Goal: Task Accomplishment & Management: Complete application form

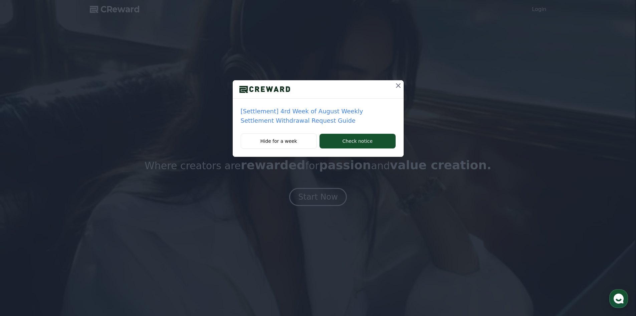
click at [393, 88] on button at bounding box center [398, 85] width 11 height 11
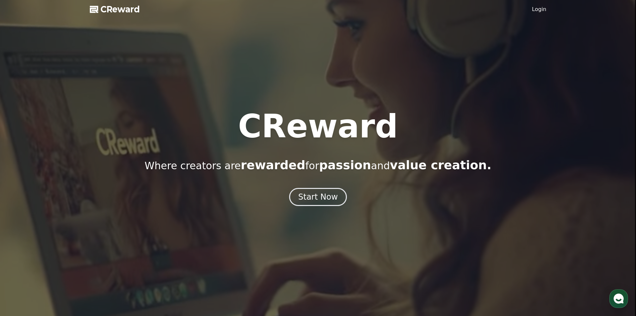
click at [542, 9] on link "Login" at bounding box center [539, 9] width 14 height 8
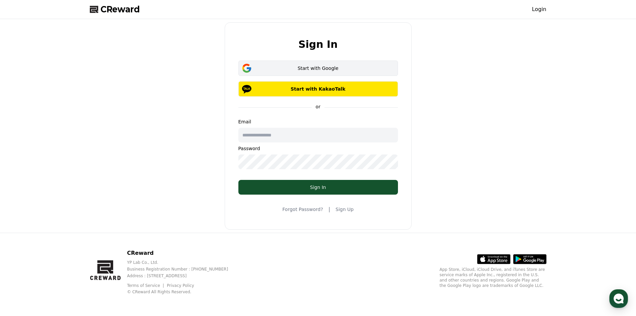
click at [349, 69] on div "Start with Google" at bounding box center [318, 68] width 140 height 7
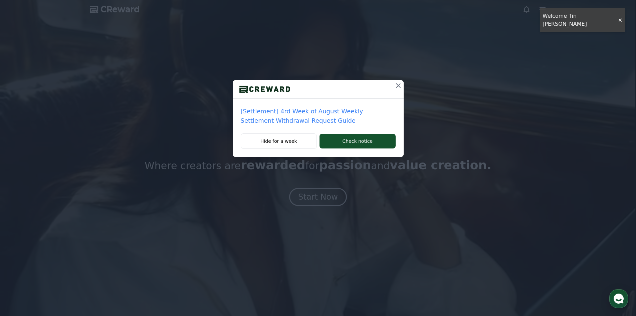
click at [398, 83] on icon at bounding box center [398, 85] width 8 height 8
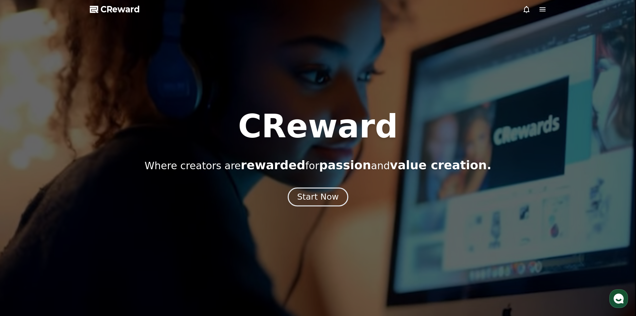
click at [326, 201] on div "Start Now" at bounding box center [317, 196] width 41 height 11
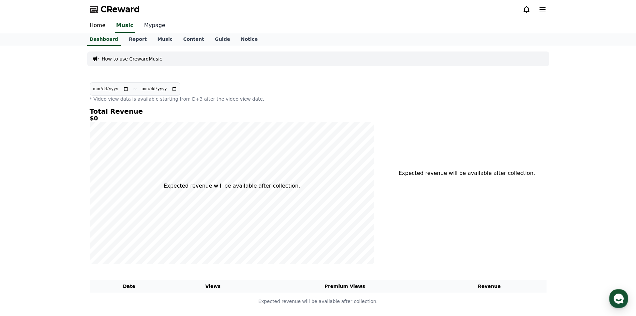
click at [146, 27] on link "Mypage" at bounding box center [155, 26] width 32 height 14
select select "**********"
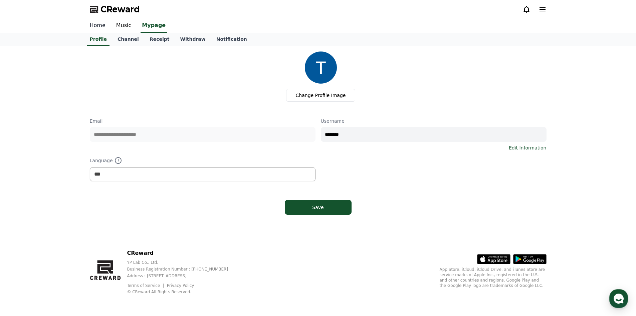
click at [98, 28] on link "Home" at bounding box center [97, 26] width 26 height 14
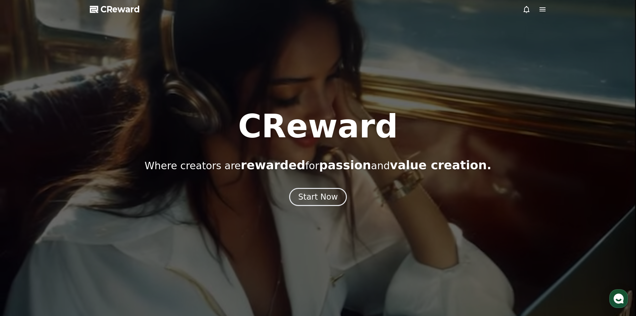
click at [542, 12] on icon at bounding box center [543, 9] width 8 height 8
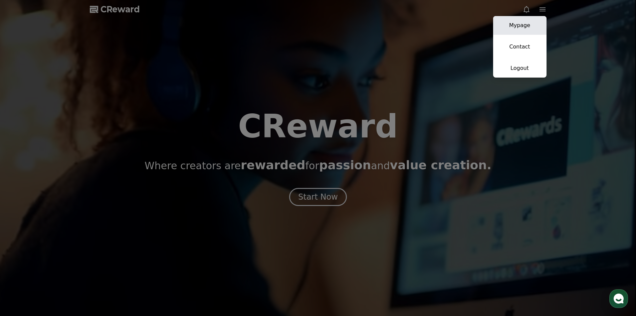
click at [531, 27] on link "Mypage" at bounding box center [519, 25] width 53 height 19
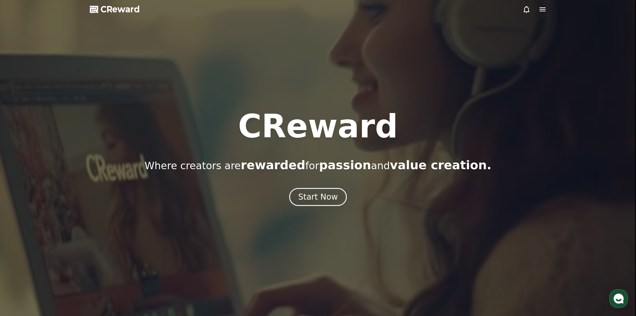
select select "**********"
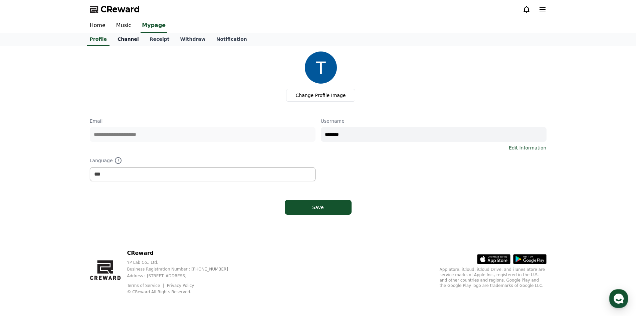
click at [131, 38] on link "Channel" at bounding box center [128, 39] width 32 height 13
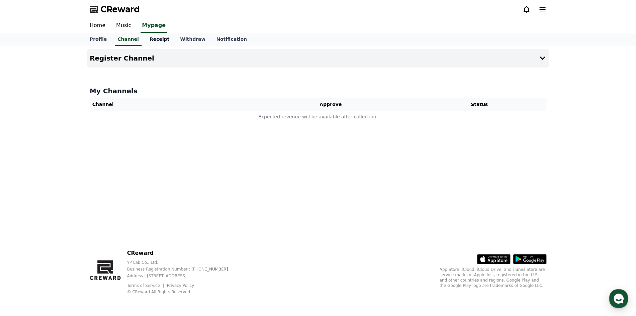
click at [150, 40] on link "Receipt" at bounding box center [159, 39] width 31 height 13
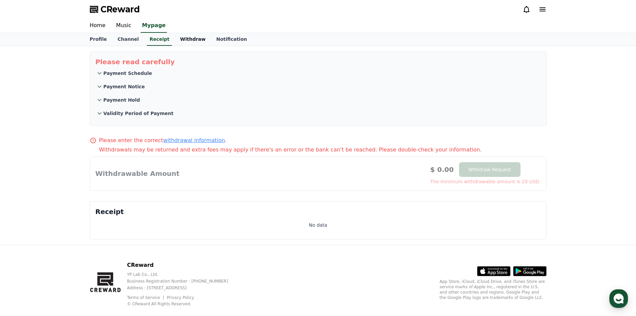
click at [180, 40] on link "Withdraw" at bounding box center [193, 39] width 36 height 13
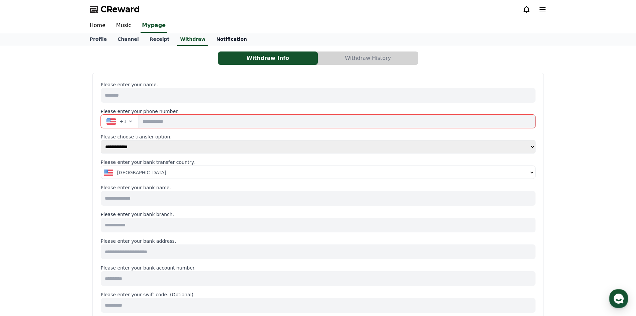
click at [211, 41] on link "Notification" at bounding box center [231, 39] width 41 height 13
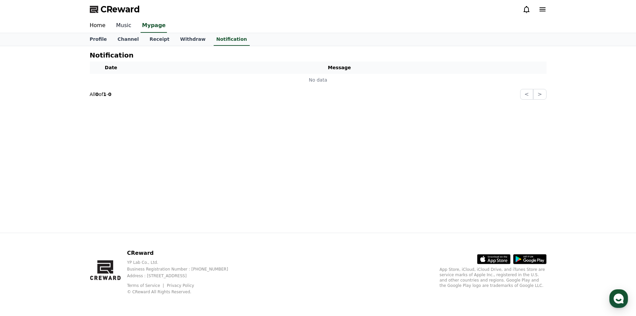
click at [124, 27] on link "Music" at bounding box center [124, 26] width 26 height 14
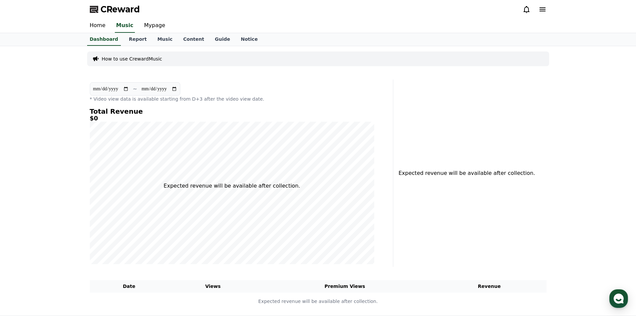
click at [158, 90] on input "**********" at bounding box center [159, 88] width 36 height 7
click at [122, 57] on p "How to use CrewardMusic" at bounding box center [132, 58] width 60 height 7
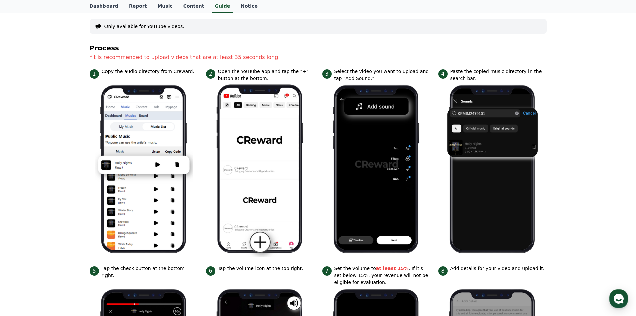
scroll to position [167, 0]
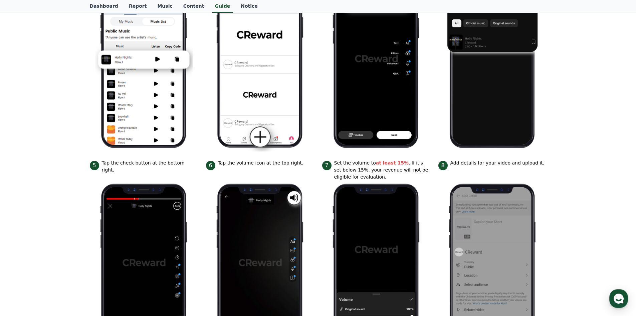
drag, startPoint x: 345, startPoint y: 164, endPoint x: 386, endPoint y: 178, distance: 43.9
click at [386, 178] on p "Set the volume to at least 15% . If it's set below 15%, your revenue will not b…" at bounding box center [382, 169] width 96 height 21
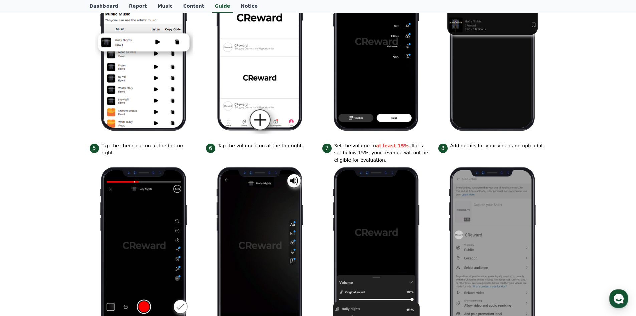
scroll to position [200, 0]
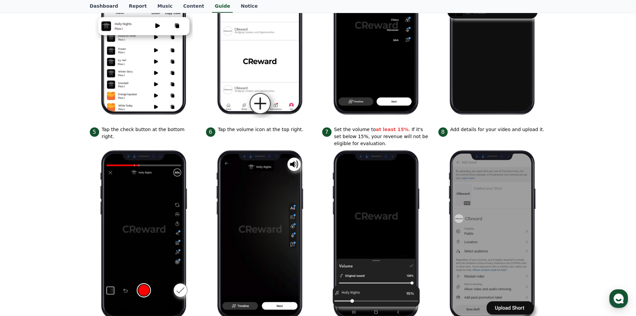
drag, startPoint x: 448, startPoint y: 130, endPoint x: 534, endPoint y: 129, distance: 85.2
click at [534, 129] on div "8 Add details for your video and upload it." at bounding box center [492, 131] width 108 height 11
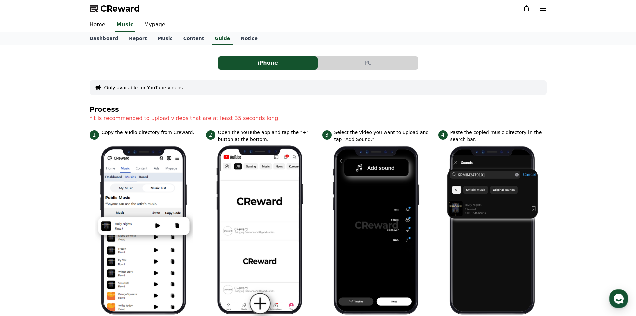
scroll to position [0, 0]
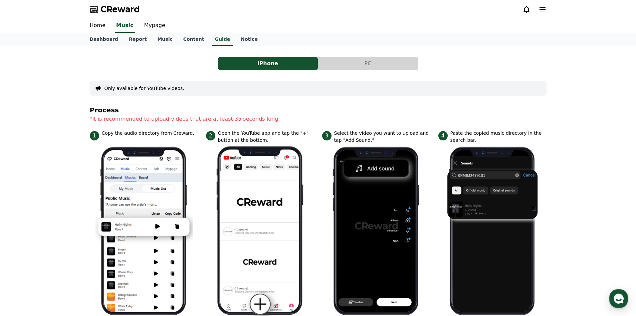
click at [374, 64] on button "PC" at bounding box center [368, 63] width 100 height 13
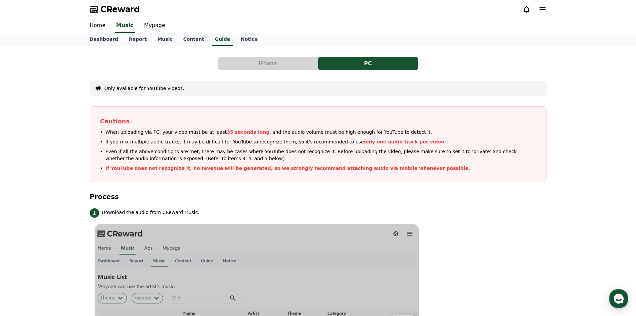
click at [153, 89] on button "Only available for YouTube videos." at bounding box center [145, 88] width 80 height 7
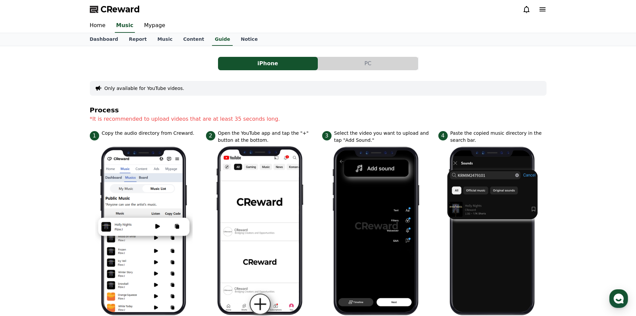
click at [344, 60] on button "PC" at bounding box center [368, 63] width 100 height 13
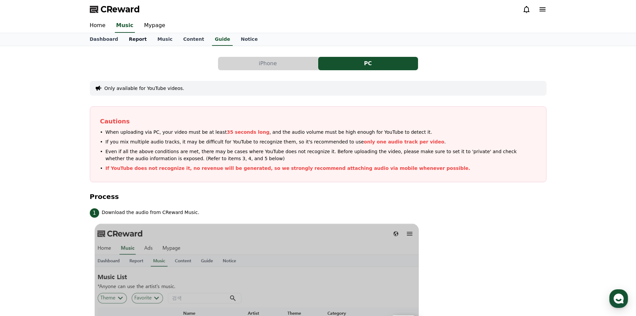
click at [131, 39] on link "Report" at bounding box center [138, 39] width 29 height 13
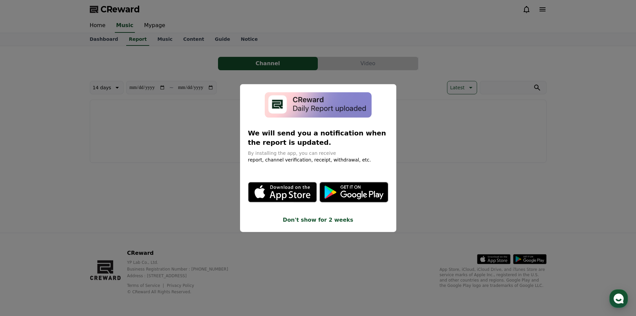
click at [342, 222] on button "Don't show for 2 weeks" at bounding box center [318, 220] width 140 height 8
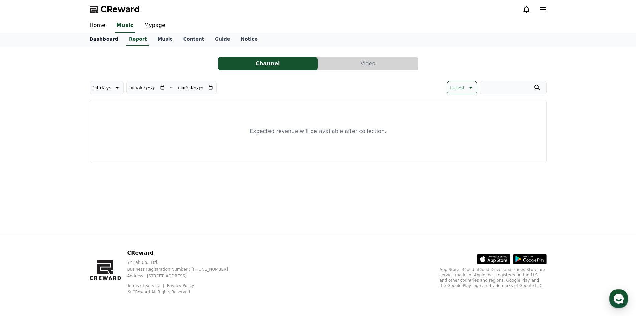
click at [99, 42] on link "Dashboard" at bounding box center [103, 39] width 39 height 13
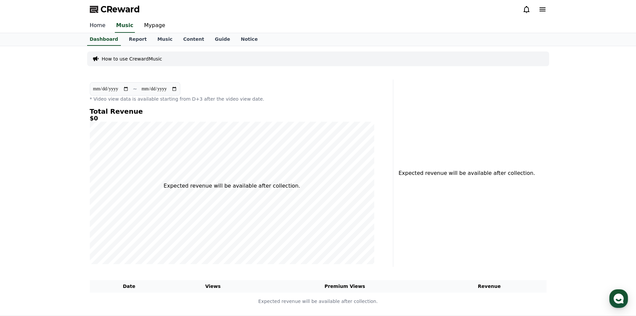
click at [99, 26] on link "Home" at bounding box center [97, 26] width 26 height 14
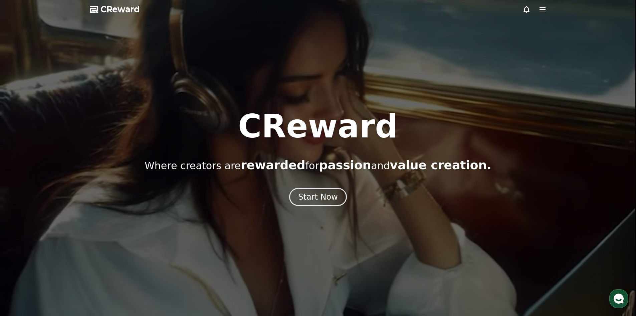
click at [542, 11] on icon at bounding box center [543, 9] width 6 height 4
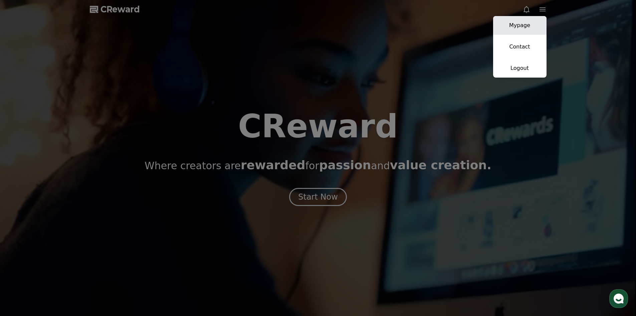
click at [528, 28] on font "Mypage" at bounding box center [519, 25] width 21 height 6
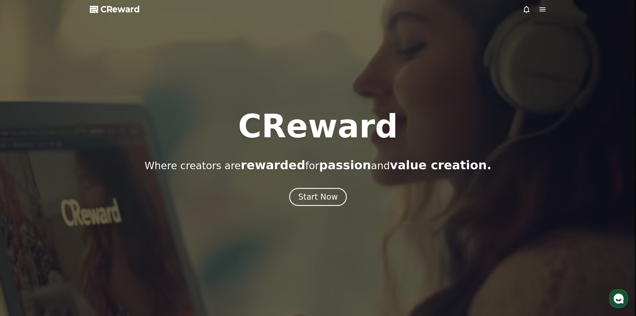
select select "**********"
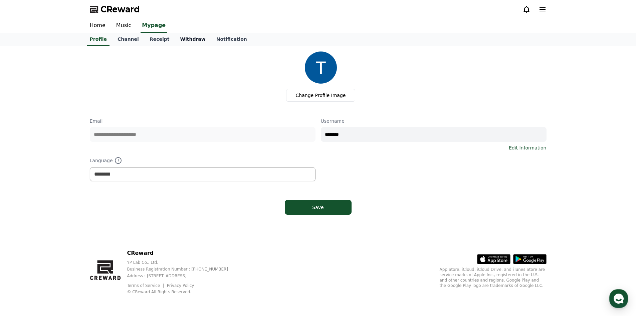
click at [181, 43] on link "Withdraw" at bounding box center [193, 39] width 36 height 13
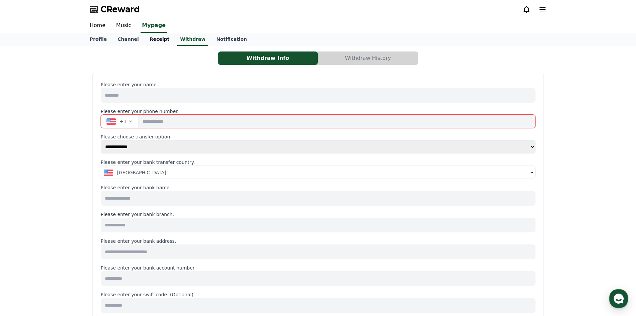
click at [152, 40] on link "Receipt" at bounding box center [159, 39] width 31 height 13
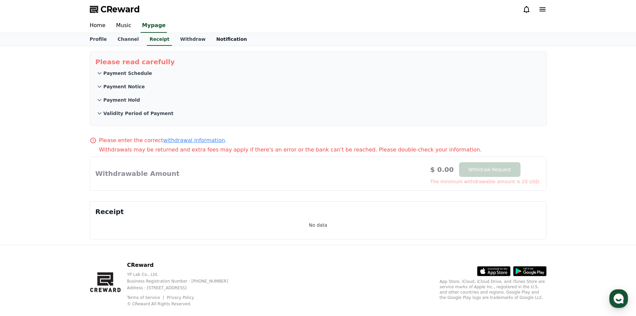
click at [221, 38] on link "Notification" at bounding box center [231, 39] width 41 height 13
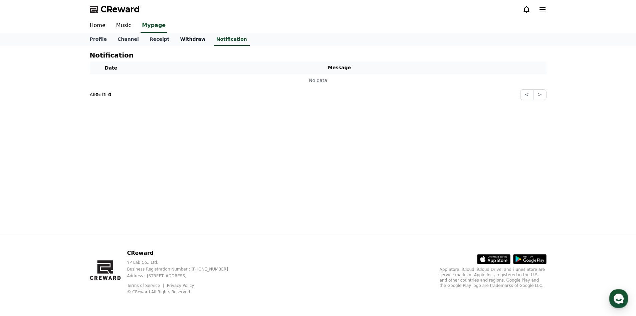
click at [185, 41] on link "Withdraw" at bounding box center [193, 39] width 36 height 13
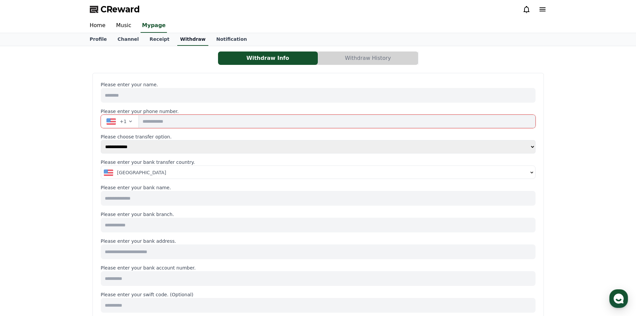
select select
click at [123, 42] on font "Channel" at bounding box center [128, 38] width 21 height 5
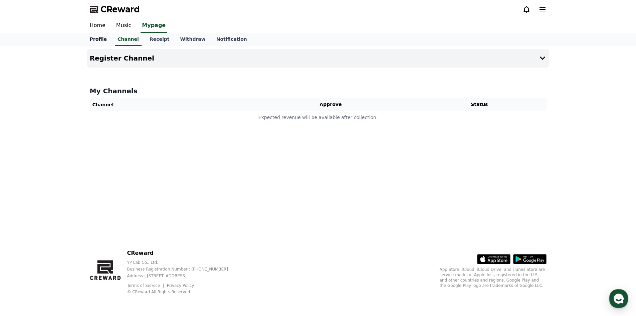
click at [101, 41] on link "Profile" at bounding box center [98, 39] width 28 height 13
select select "**********"
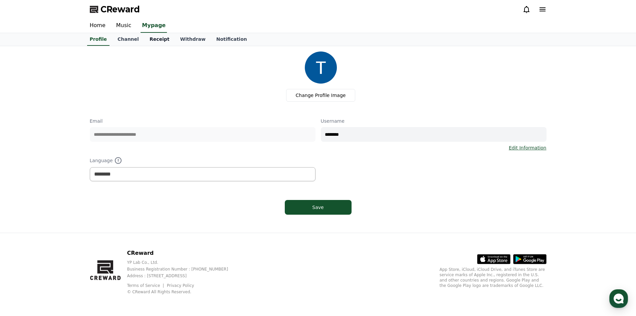
click at [149, 41] on link "Receipt" at bounding box center [159, 39] width 31 height 13
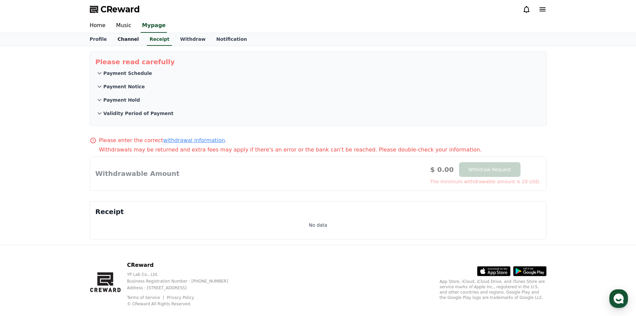
drag, startPoint x: 124, startPoint y: 40, endPoint x: 121, endPoint y: 40, distance: 3.7
click at [124, 40] on font "Channel" at bounding box center [128, 38] width 21 height 5
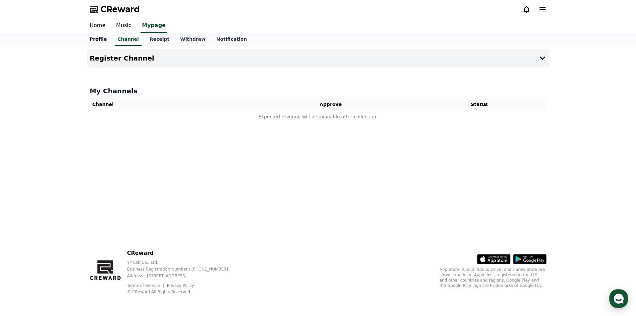
click at [97, 41] on link "Profile" at bounding box center [98, 39] width 28 height 13
select select "**********"
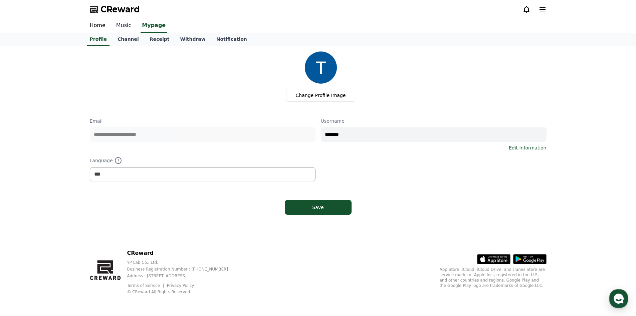
click at [124, 24] on font "Music" at bounding box center [123, 25] width 15 height 6
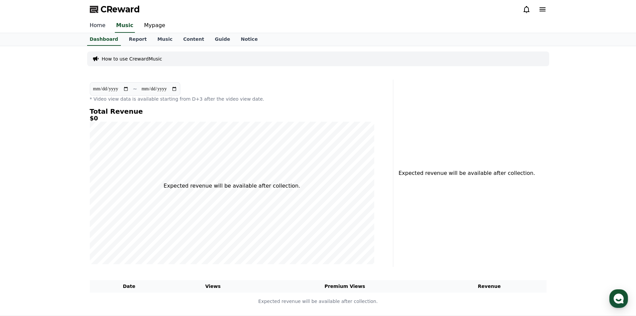
click at [102, 24] on font "Home" at bounding box center [98, 25] width 16 height 6
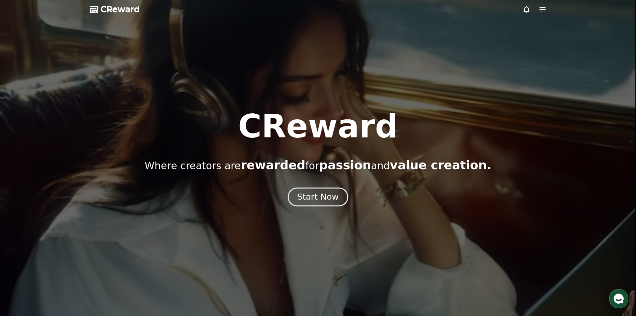
click at [326, 201] on div "Start Now" at bounding box center [317, 196] width 41 height 11
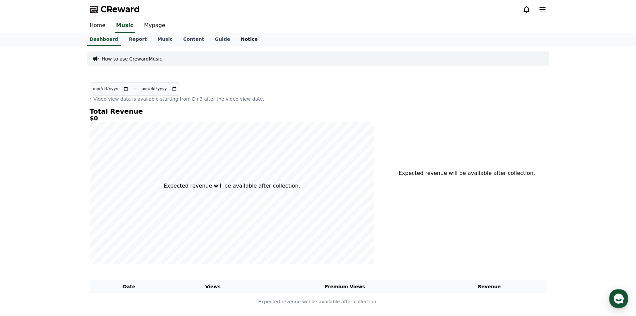
click at [241, 40] on font "Notice" at bounding box center [249, 38] width 17 height 5
click at [215, 40] on font "Guide" at bounding box center [222, 38] width 15 height 5
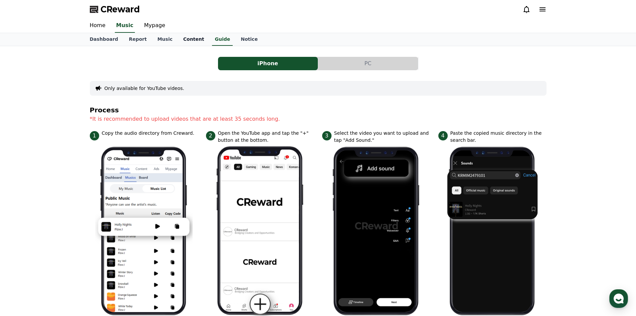
click at [183, 39] on font "Content" at bounding box center [193, 38] width 21 height 5
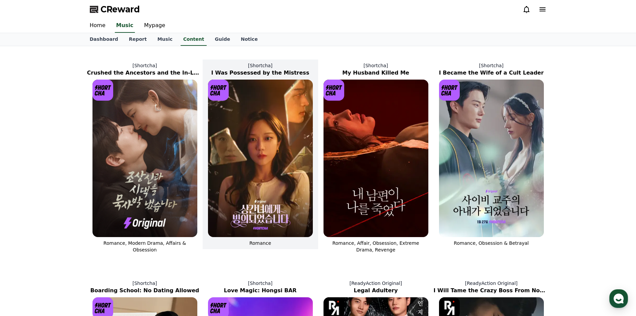
click at [250, 135] on img at bounding box center [260, 157] width 105 height 157
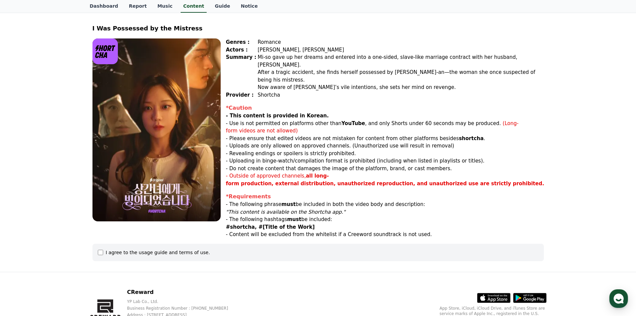
scroll to position [33, 0]
click at [176, 243] on div "I agree to the usage guide and terms of use." at bounding box center [318, 251] width 451 height 17
click at [182, 248] on div "I agree to the usage guide and terms of use." at bounding box center [158, 251] width 104 height 7
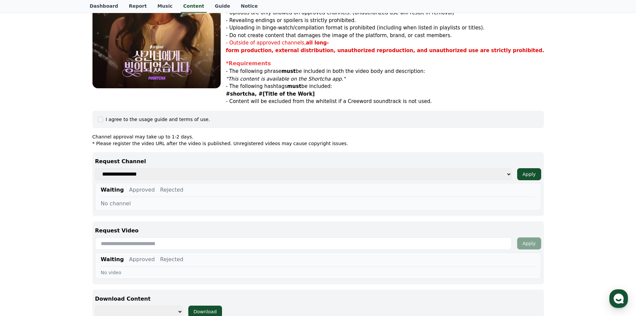
scroll to position [167, 0]
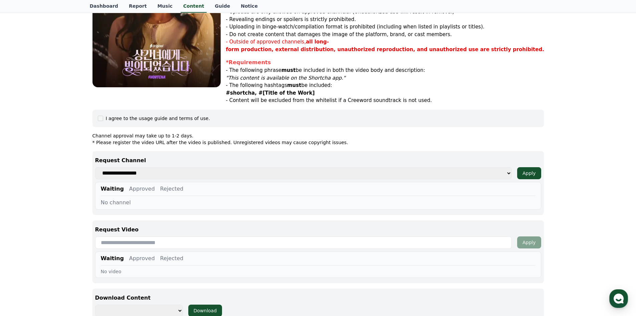
click at [154, 167] on select "**********" at bounding box center [303, 173] width 417 height 12
click at [156, 198] on div "No channel" at bounding box center [318, 202] width 435 height 8
click at [141, 185] on button "Approved" at bounding box center [142, 189] width 26 height 8
click at [160, 185] on button "Rejected" at bounding box center [171, 189] width 23 height 8
drag, startPoint x: 137, startPoint y: 232, endPoint x: 180, endPoint y: 230, distance: 42.5
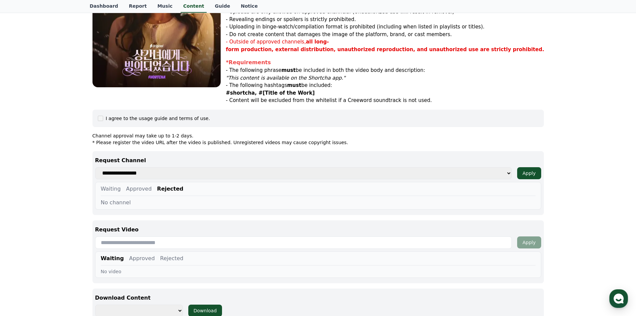
click at [138, 236] on input "text" at bounding box center [303, 242] width 417 height 12
click at [505, 167] on select "**********" at bounding box center [303, 173] width 417 height 12
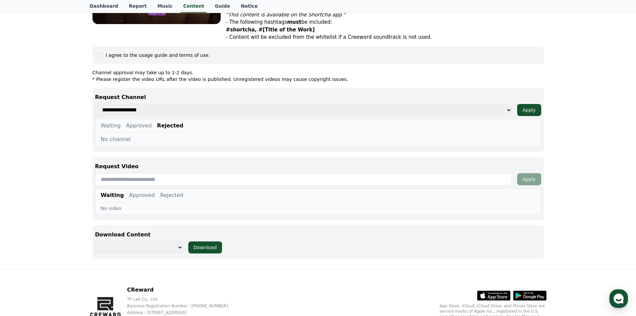
scroll to position [234, 0]
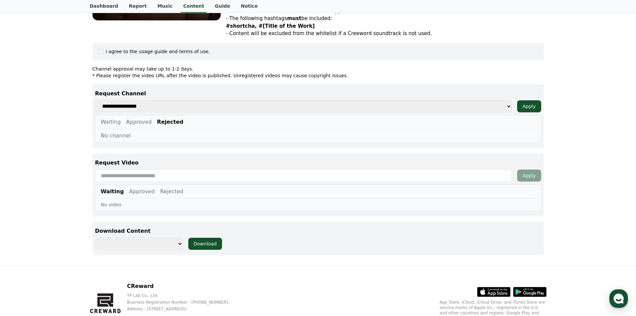
click at [141, 237] on select "**********" at bounding box center [139, 243] width 88 height 12
select select "**********"
click at [95, 237] on select "**********" at bounding box center [139, 243] width 88 height 12
click at [225, 65] on p "Channel approval may take up to 1-2 days." at bounding box center [318, 68] width 451 height 7
click at [137, 118] on button "Approved" at bounding box center [139, 122] width 26 height 8
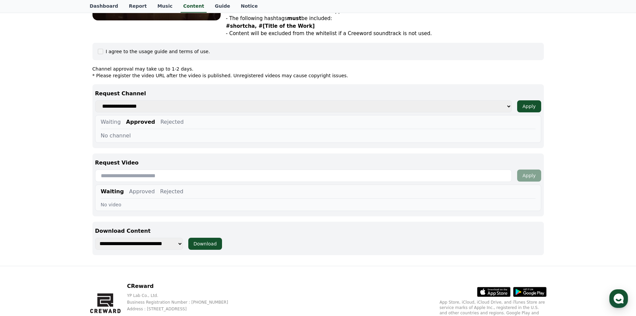
click at [108, 118] on button "Waiting" at bounding box center [111, 122] width 20 height 8
click at [160, 100] on select "**********" at bounding box center [303, 106] width 417 height 12
select select
click at [95, 100] on select "**********" at bounding box center [303, 106] width 417 height 12
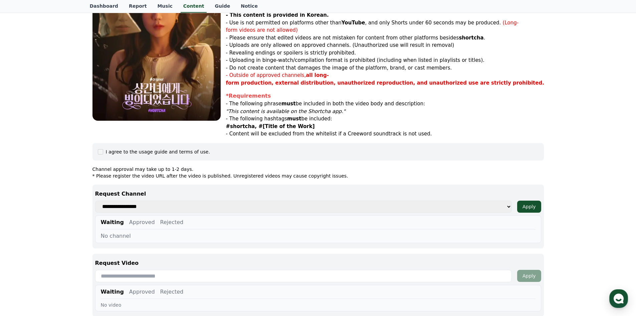
scroll to position [167, 0]
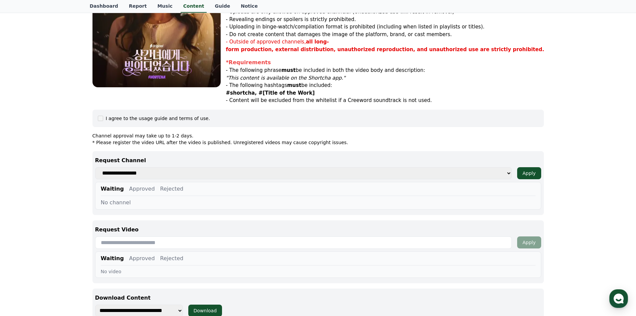
drag, startPoint x: 359, startPoint y: 120, endPoint x: 324, endPoint y: 128, distance: 36.0
click at [319, 139] on p "* Please register the video URL after the video is published. Unregistered vide…" at bounding box center [318, 142] width 451 height 7
click at [326, 139] on p "* Please register the video URL after the video is published. Unregistered vide…" at bounding box center [318, 142] width 451 height 7
click at [177, 236] on input "text" at bounding box center [303, 242] width 417 height 12
click at [144, 255] on font "Approved" at bounding box center [142, 258] width 26 height 6
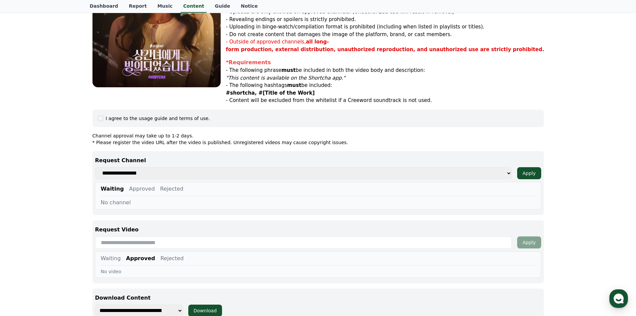
click at [162, 255] on font "Rejected" at bounding box center [171, 258] width 23 height 6
click at [140, 255] on font "Approved" at bounding box center [139, 258] width 26 height 6
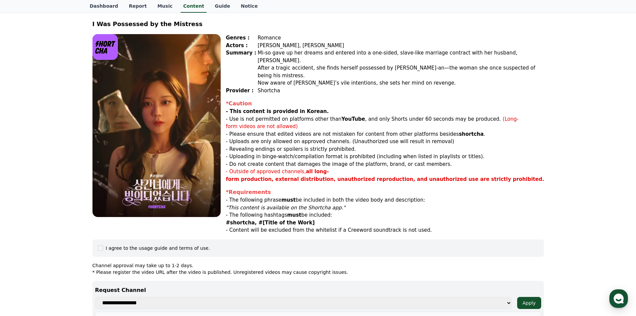
scroll to position [33, 0]
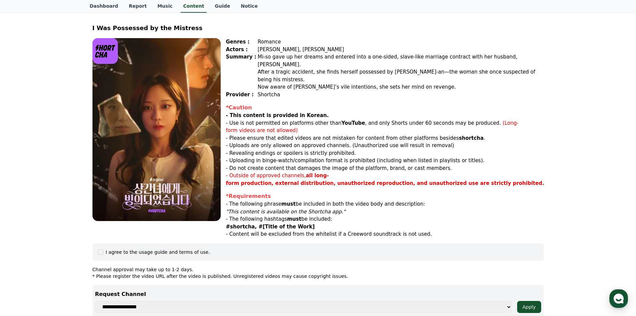
click at [179, 112] on img at bounding box center [157, 129] width 128 height 183
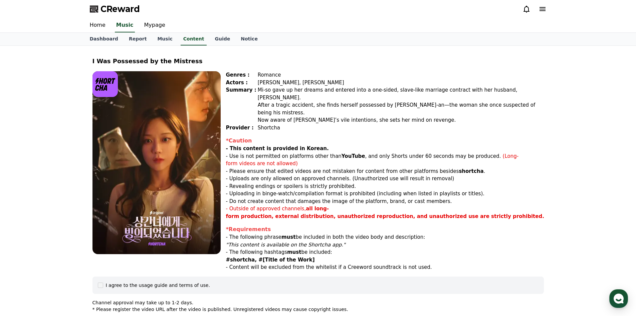
scroll to position [0, 0]
click at [128, 24] on font "Music" at bounding box center [124, 25] width 17 height 6
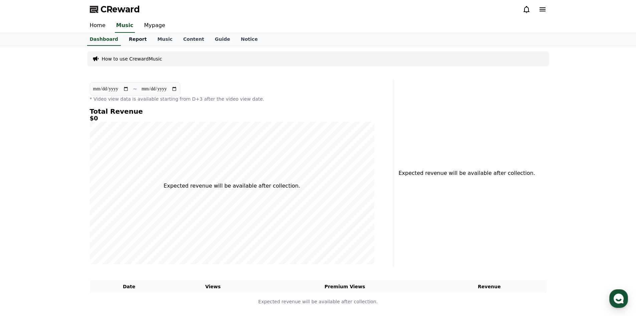
click at [130, 41] on font "Report" at bounding box center [138, 38] width 18 height 5
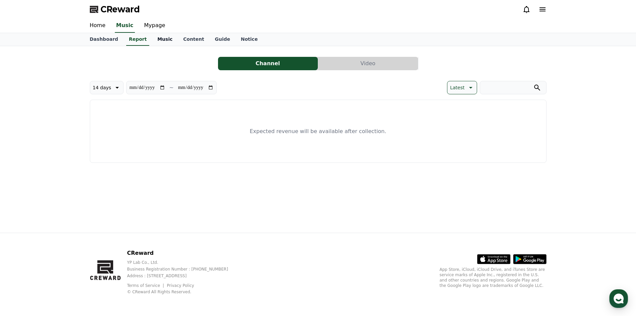
click at [157, 40] on font "Music" at bounding box center [164, 38] width 15 height 5
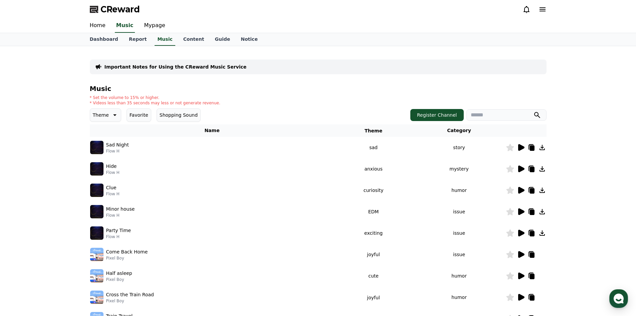
click at [523, 168] on icon at bounding box center [521, 168] width 6 height 7
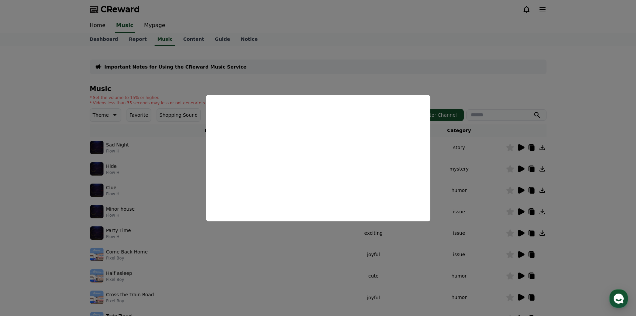
drag, startPoint x: 440, startPoint y: 82, endPoint x: 250, endPoint y: 58, distance: 190.9
click at [436, 82] on button "close modal" at bounding box center [318, 158] width 636 height 316
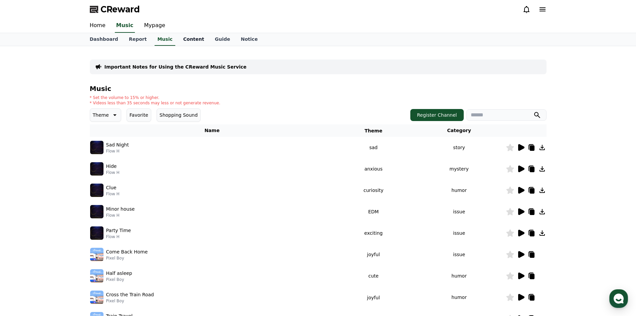
click at [183, 39] on font "Content" at bounding box center [193, 38] width 21 height 5
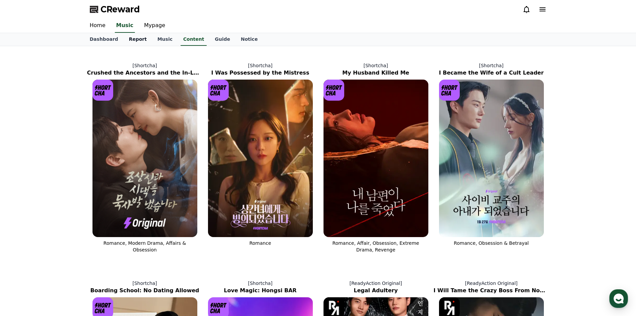
click at [132, 38] on font "Report" at bounding box center [138, 38] width 18 height 5
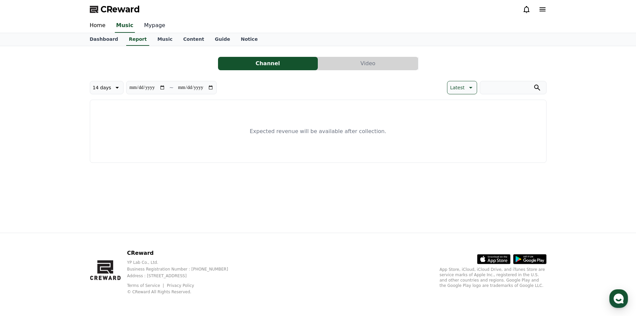
click at [151, 27] on font "Mypage" at bounding box center [154, 25] width 21 height 6
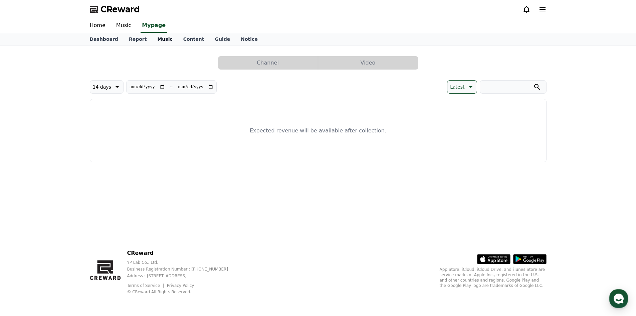
select select "**********"
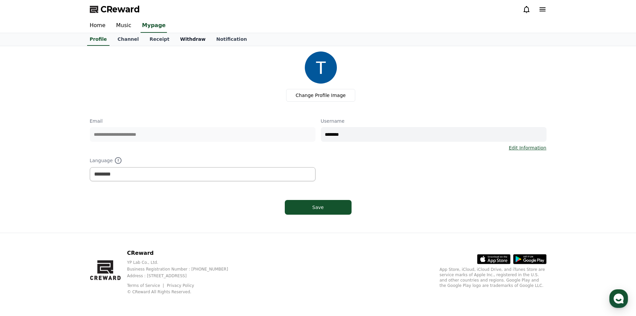
click at [180, 41] on font "Withdraw" at bounding box center [192, 38] width 25 height 5
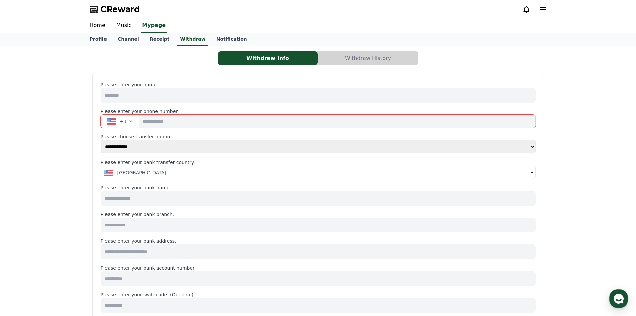
select select
click at [150, 41] on font "Receipt" at bounding box center [160, 38] width 20 height 5
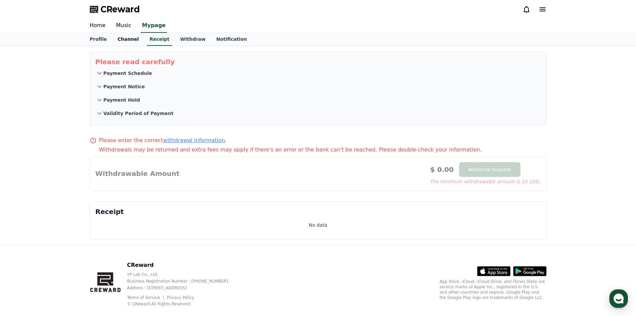
click at [125, 43] on link "Channel" at bounding box center [128, 39] width 32 height 13
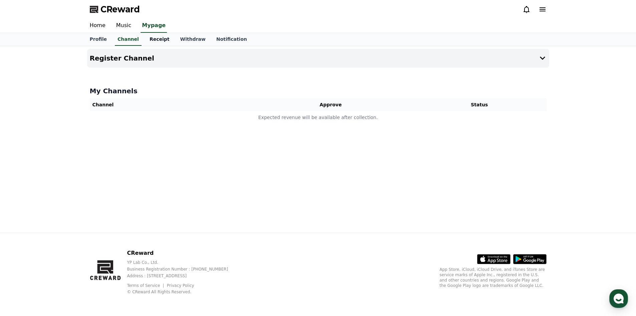
click at [151, 41] on font "Receipt" at bounding box center [160, 38] width 20 height 5
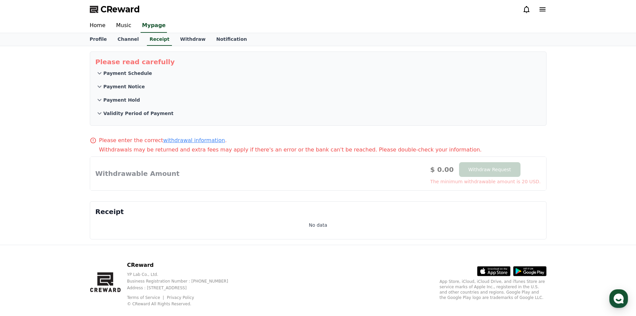
click at [134, 74] on font "Payment Schedule" at bounding box center [128, 72] width 49 height 5
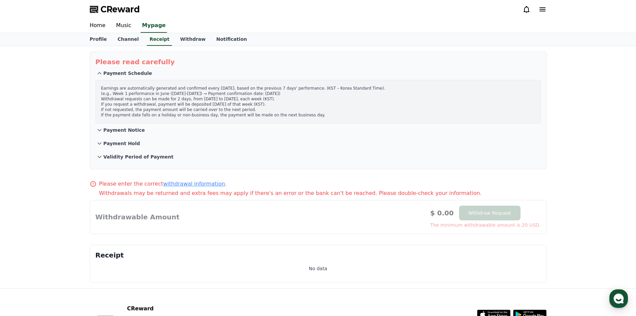
drag, startPoint x: 109, startPoint y: 96, endPoint x: 145, endPoint y: 97, distance: 35.7
click at [144, 97] on p "Earnings are automatically generated and confirmed every Wednesday, based on th…" at bounding box center [318, 101] width 434 height 32
drag, startPoint x: 186, startPoint y: 96, endPoint x: 250, endPoint y: 99, distance: 64.8
click at [250, 99] on p "Earnings are automatically generated and confirmed every Wednesday, based on th…" at bounding box center [318, 101] width 434 height 32
drag, startPoint x: 106, startPoint y: 102, endPoint x: 175, endPoint y: 111, distance: 70.0
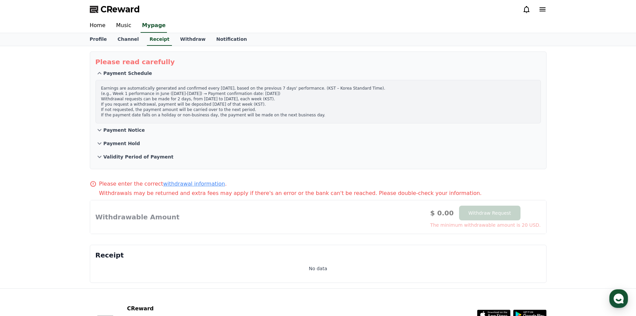
click at [162, 104] on p "Earnings are automatically generated and confirmed every Wednesday, based on th…" at bounding box center [318, 101] width 434 height 32
drag, startPoint x: 176, startPoint y: 112, endPoint x: 139, endPoint y: 66, distance: 58.6
click at [176, 112] on p "Earnings are automatically generated and confirmed every Wednesday, based on th…" at bounding box center [318, 101] width 434 height 32
click at [127, 38] on font "Channel" at bounding box center [128, 38] width 21 height 5
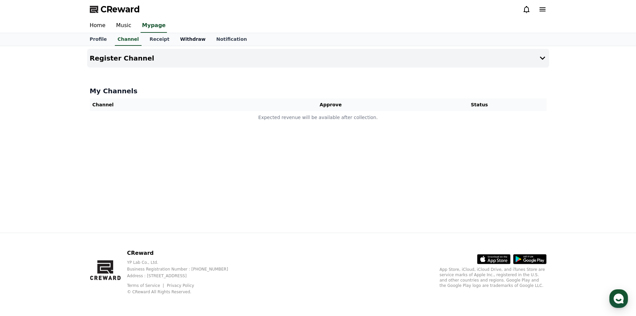
click at [180, 41] on font "Withdraw" at bounding box center [192, 38] width 25 height 5
select select
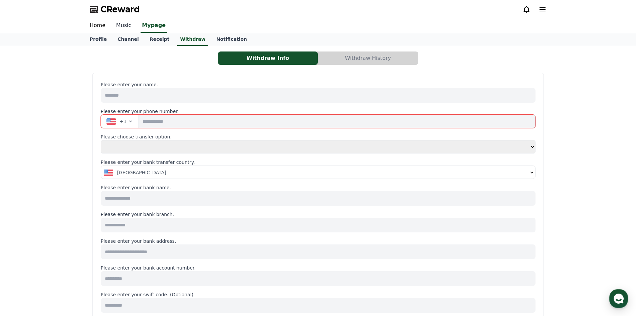
click at [123, 26] on font "Music" at bounding box center [123, 25] width 15 height 6
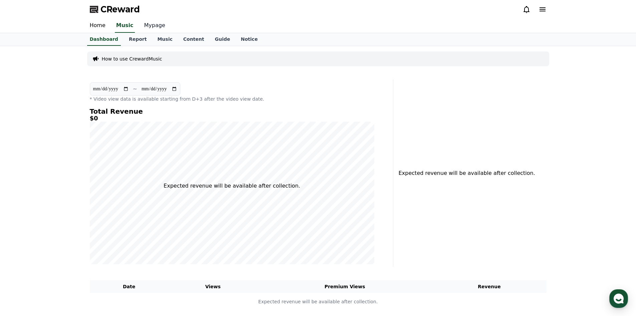
click at [144, 27] on font "Mypage" at bounding box center [154, 25] width 21 height 6
select select "**********"
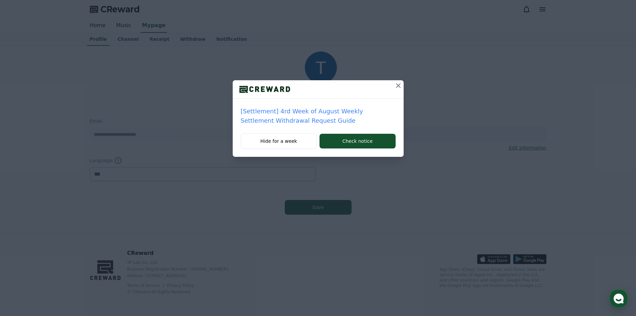
select select "**********"
drag, startPoint x: 396, startPoint y: 83, endPoint x: 543, endPoint y: 33, distance: 155.3
click at [396, 83] on icon at bounding box center [398, 85] width 8 height 8
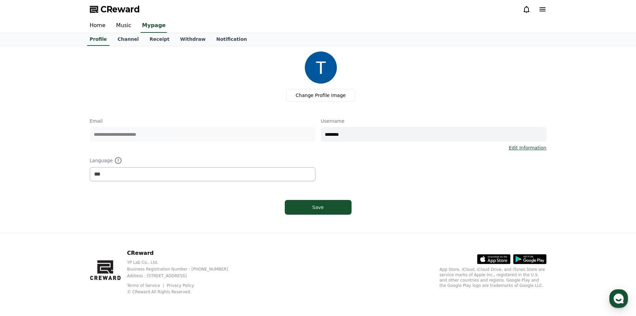
click at [542, 10] on icon at bounding box center [543, 9] width 6 height 4
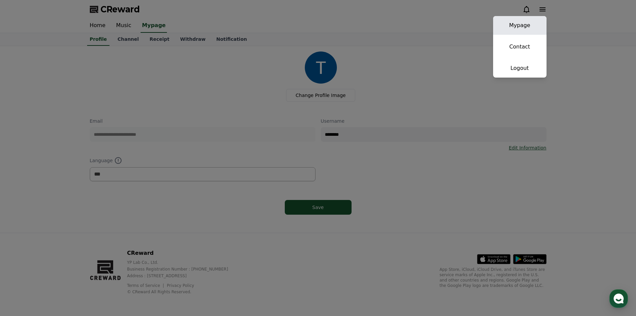
click at [529, 28] on link "Mypage" at bounding box center [519, 25] width 53 height 19
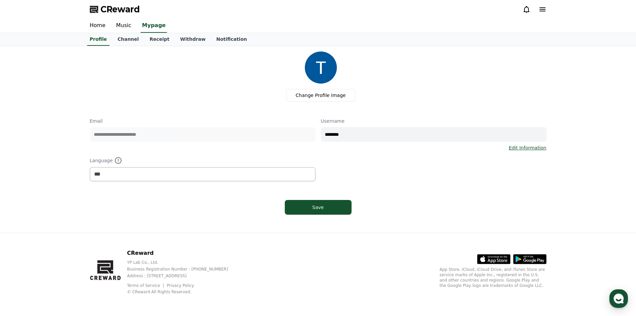
click at [538, 14] on div at bounding box center [535, 9] width 24 height 11
click at [541, 7] on icon at bounding box center [543, 9] width 6 height 4
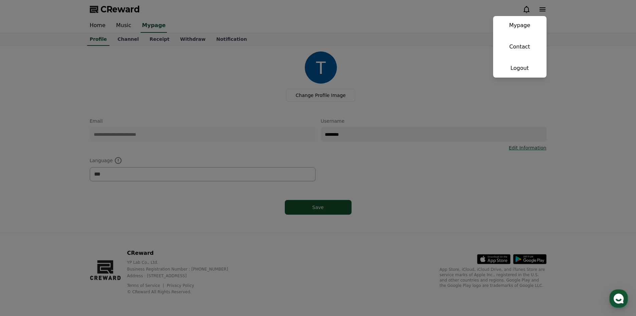
click at [429, 79] on button "close" at bounding box center [318, 158] width 636 height 316
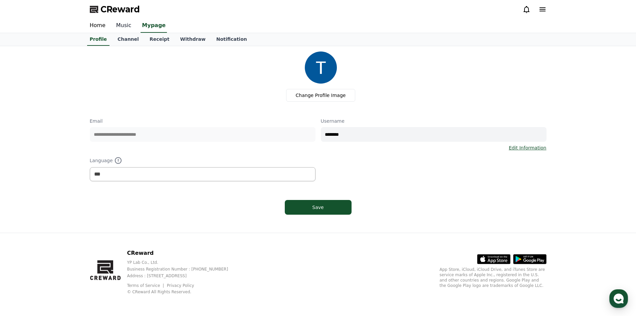
click at [121, 25] on link "Music" at bounding box center [124, 26] width 26 height 14
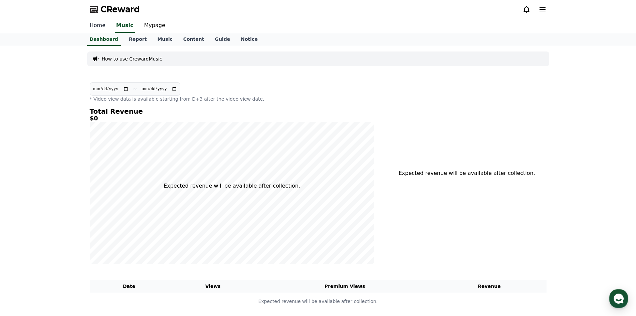
click at [107, 30] on link "Home" at bounding box center [97, 26] width 26 height 14
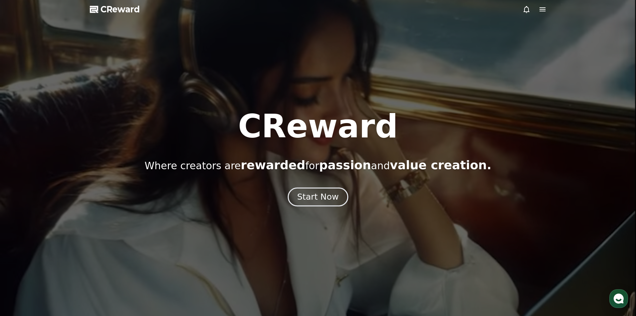
click at [303, 193] on div "Start Now" at bounding box center [317, 196] width 41 height 11
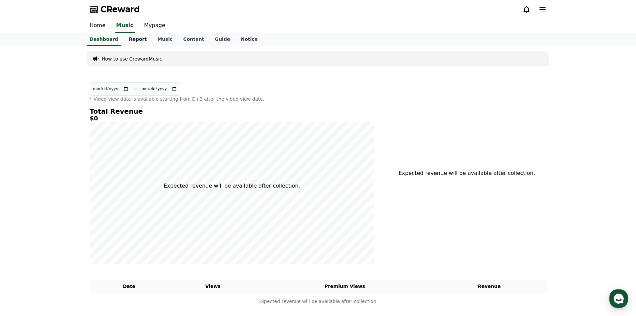
click at [128, 41] on link "Report" at bounding box center [138, 39] width 29 height 13
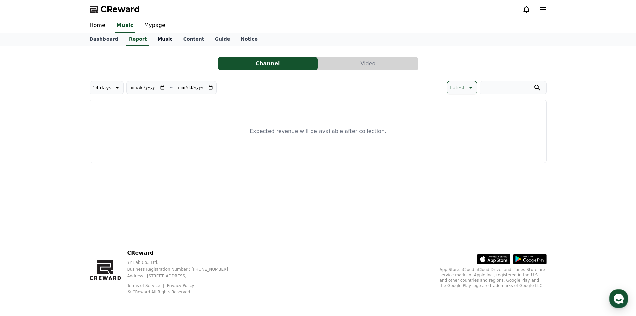
click at [153, 40] on link "Music" at bounding box center [165, 39] width 26 height 13
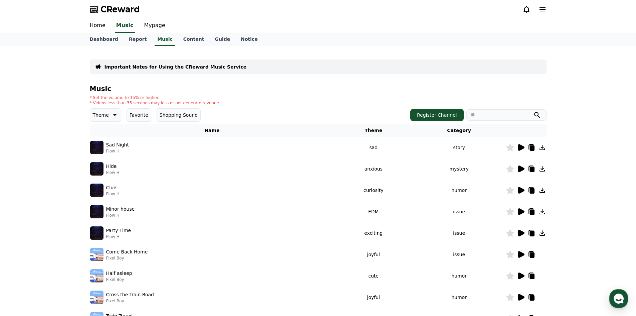
click at [519, 148] on icon at bounding box center [521, 147] width 6 height 7
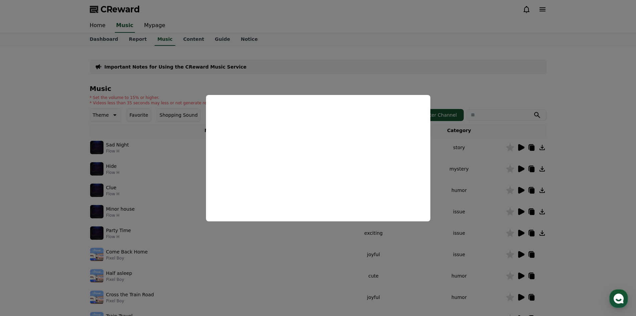
click at [247, 252] on button "close modal" at bounding box center [318, 158] width 636 height 316
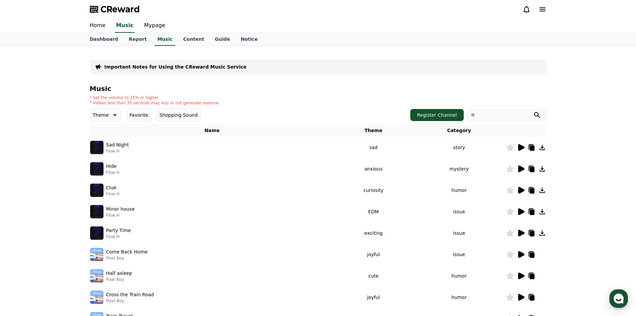
click at [105, 116] on p "Theme" at bounding box center [101, 114] width 16 height 9
click at [102, 136] on button "Exciting" at bounding box center [103, 136] width 24 height 15
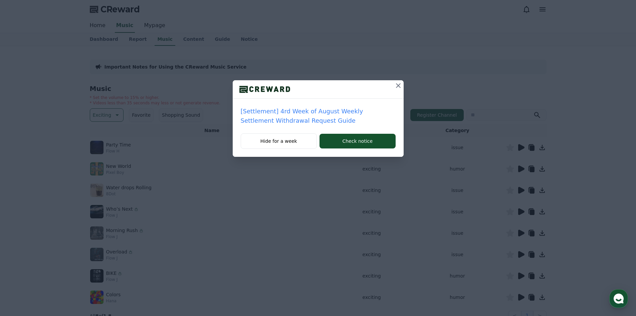
click at [397, 84] on icon at bounding box center [398, 85] width 5 height 5
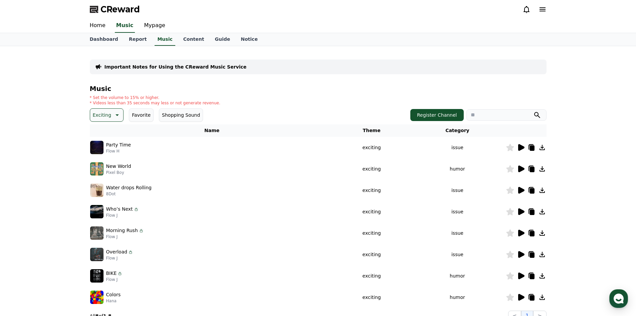
click at [92, 149] on img at bounding box center [96, 147] width 13 height 13
click at [99, 147] on img at bounding box center [96, 147] width 13 height 13
click at [518, 148] on icon at bounding box center [521, 147] width 8 height 8
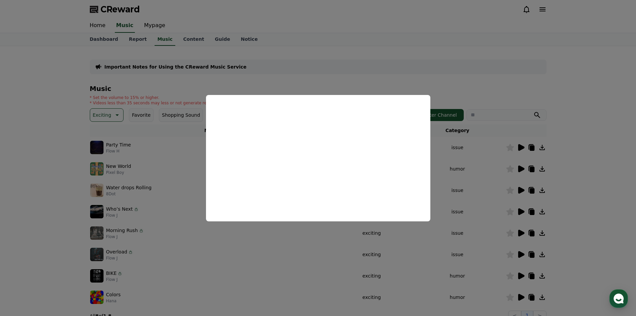
click at [486, 182] on button "close modal" at bounding box center [318, 158] width 636 height 316
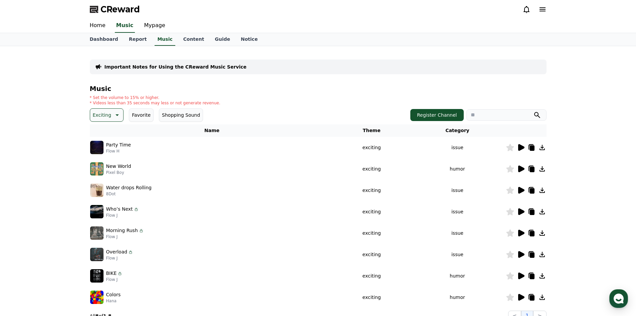
click at [518, 166] on icon at bounding box center [521, 168] width 6 height 7
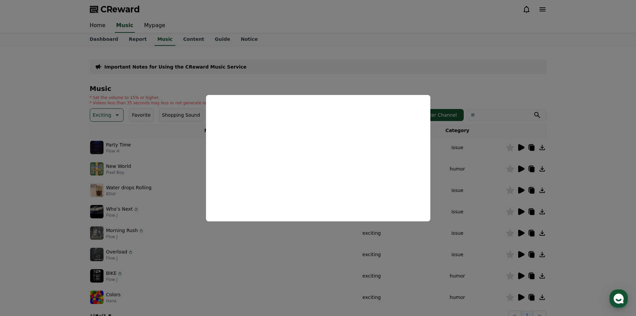
click at [532, 185] on button "close modal" at bounding box center [318, 158] width 636 height 316
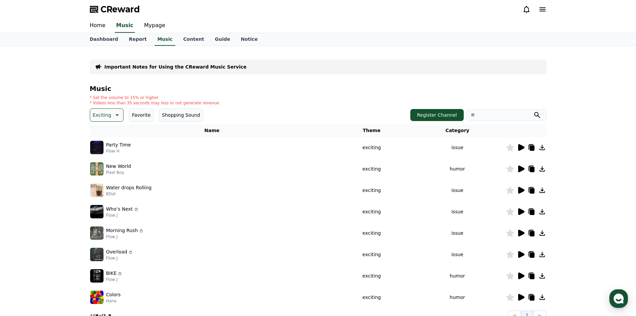
click at [543, 148] on icon at bounding box center [542, 147] width 8 height 8
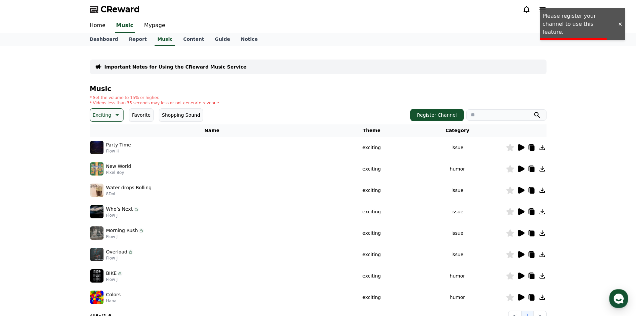
click at [525, 149] on div at bounding box center [526, 147] width 40 height 8
drag, startPoint x: 524, startPoint y: 148, endPoint x: 361, endPoint y: 81, distance: 175.6
click at [486, 128] on table "Name Theme Category Party Time Flow H exciting issue New World Pixel Boy exciti…" at bounding box center [318, 215] width 457 height 183
click at [152, 28] on link "Mypage" at bounding box center [155, 26] width 32 height 14
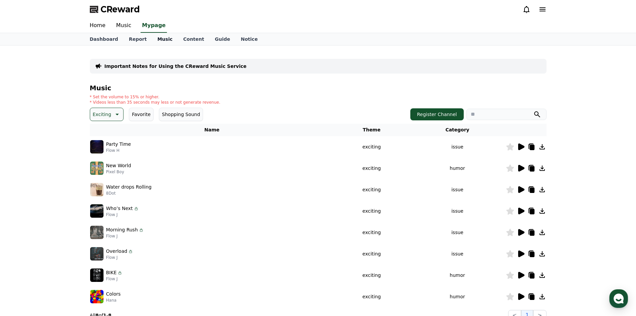
select select "**********"
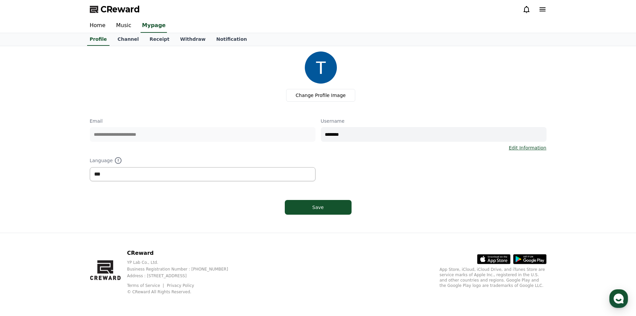
click at [224, 174] on select "*** ******* ***" at bounding box center [203, 174] width 226 height 14
drag, startPoint x: 224, startPoint y: 174, endPoint x: 272, endPoint y: 158, distance: 50.1
click at [226, 173] on select "*** ******* ***" at bounding box center [203, 174] width 226 height 14
click at [347, 134] on input "********" at bounding box center [434, 134] width 226 height 15
click at [126, 40] on link "Channel" at bounding box center [128, 39] width 32 height 13
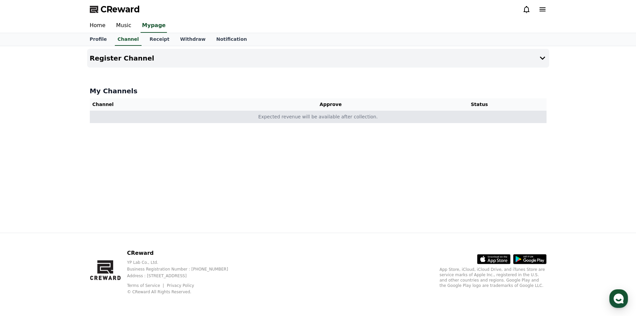
click at [469, 116] on td "Expected revenue will be available after collection." at bounding box center [318, 117] width 457 height 12
click at [358, 111] on td "Expected revenue will be available after collection." at bounding box center [318, 117] width 457 height 12
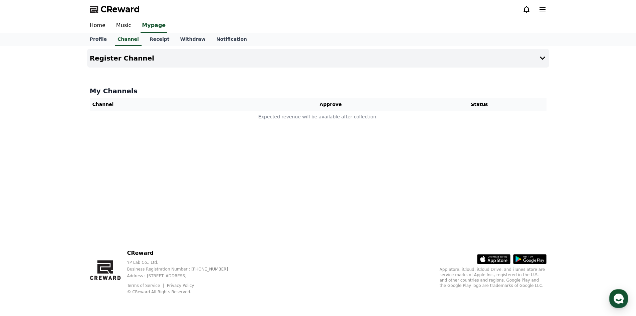
click at [344, 103] on th "Approve" at bounding box center [331, 104] width 164 height 12
click at [163, 40] on link "Receipt" at bounding box center [159, 39] width 31 height 13
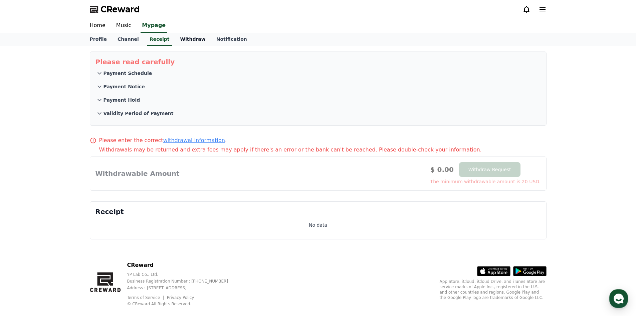
click at [181, 41] on link "Withdraw" at bounding box center [193, 39] width 36 height 13
click at [211, 40] on link "Notification" at bounding box center [231, 39] width 41 height 13
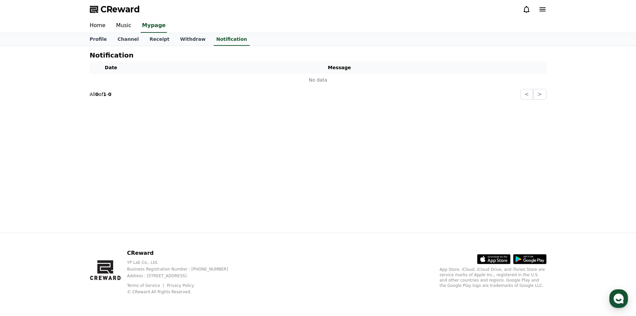
click at [539, 10] on icon at bounding box center [543, 9] width 8 height 8
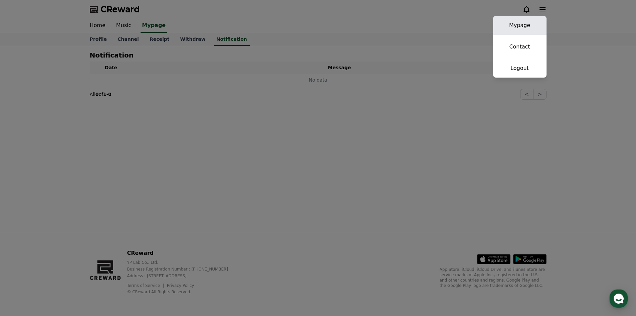
click at [524, 29] on link "Mypage" at bounding box center [519, 25] width 53 height 19
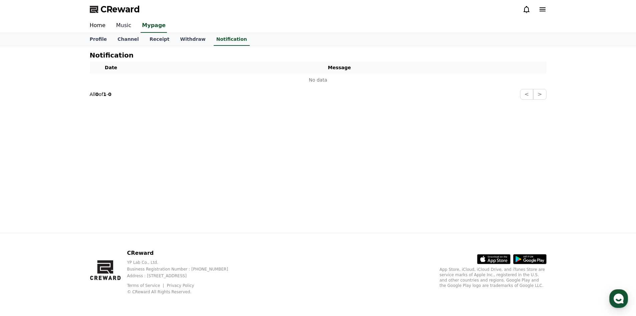
select select "**********"
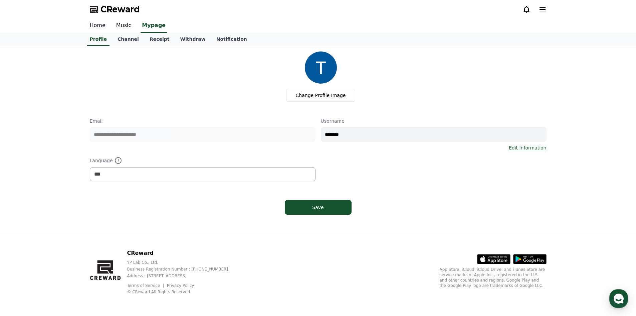
click at [92, 31] on link "Home" at bounding box center [97, 26] width 26 height 14
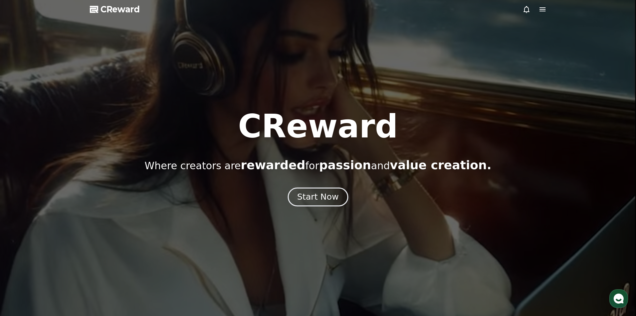
drag, startPoint x: 310, startPoint y: 186, endPoint x: 312, endPoint y: 195, distance: 9.0
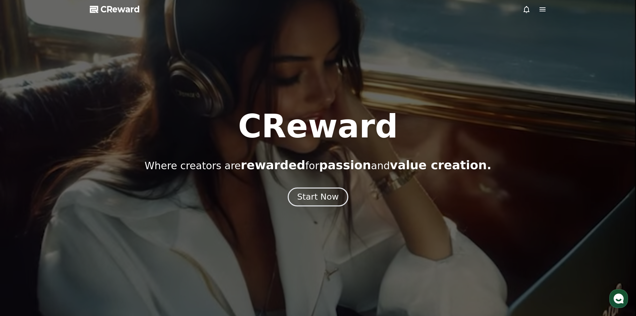
click at [310, 187] on div "CReward Where creators are rewarded for passion and value creation. Start Now" at bounding box center [318, 158] width 636 height 96
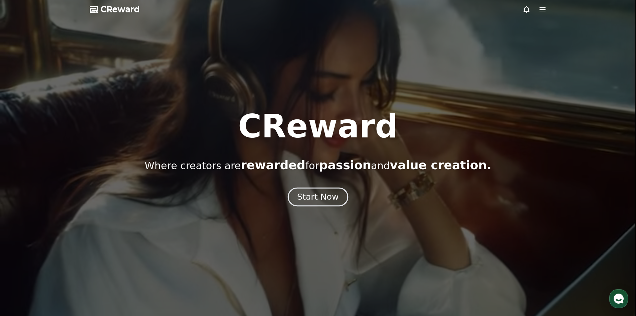
click at [312, 196] on div "Start Now" at bounding box center [317, 196] width 41 height 11
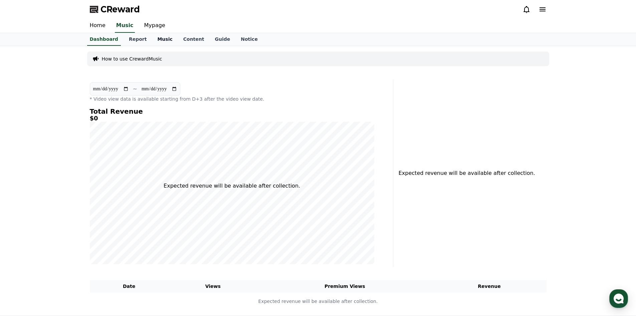
click at [153, 41] on link "Music" at bounding box center [165, 39] width 26 height 13
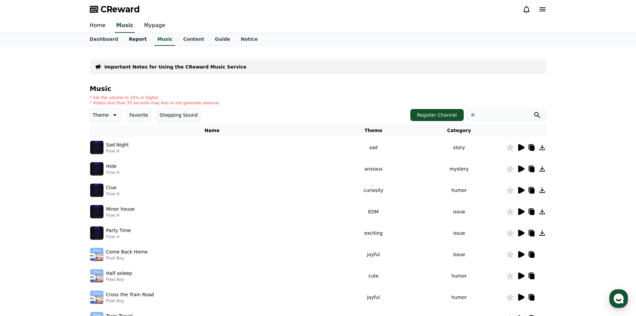
click at [139, 41] on link "Report" at bounding box center [138, 39] width 29 height 13
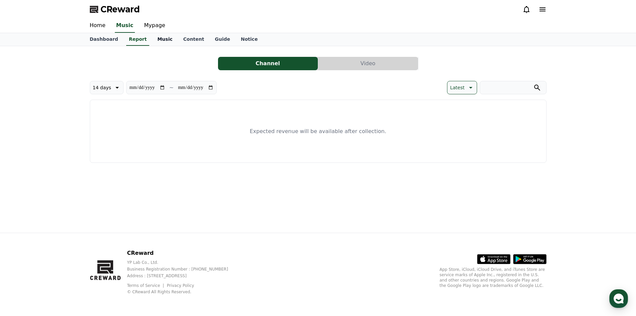
click at [154, 42] on link "Music" at bounding box center [165, 39] width 26 height 13
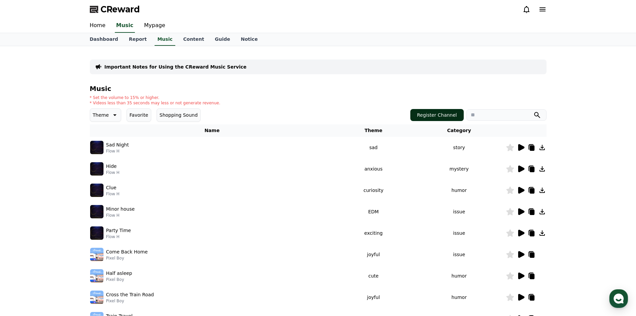
click at [437, 117] on button "Register Channel" at bounding box center [436, 115] width 53 height 12
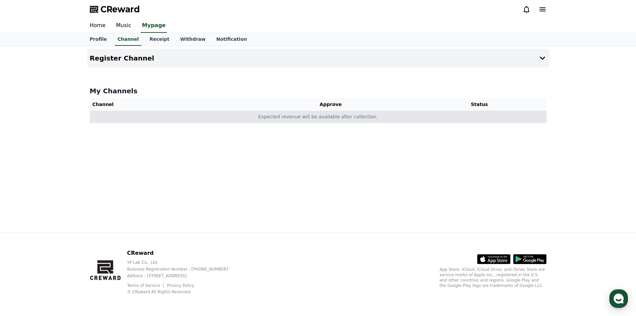
click at [143, 116] on td "Expected revenue will be available after collection." at bounding box center [318, 117] width 457 height 12
click at [376, 112] on td "Expected revenue will be available after collection." at bounding box center [318, 117] width 457 height 12
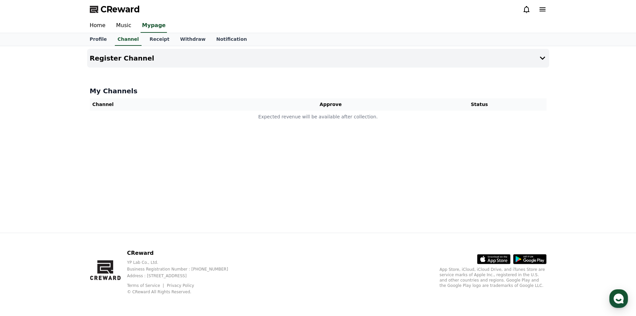
drag, startPoint x: 391, startPoint y: 108, endPoint x: 443, endPoint y: 148, distance: 66.3
click at [393, 110] on th "Approve" at bounding box center [331, 104] width 164 height 12
click at [162, 55] on button "Register Channel" at bounding box center [318, 58] width 462 height 19
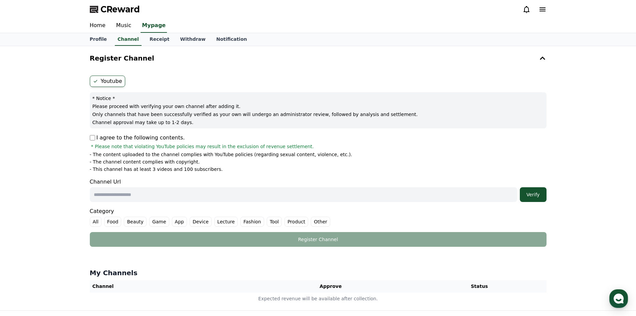
click at [417, 196] on input "text" at bounding box center [303, 194] width 427 height 15
paste input "**********"
type input "**********"
click at [256, 177] on form "**********" at bounding box center [318, 160] width 457 height 171
click at [533, 195] on div "Verify" at bounding box center [533, 194] width 21 height 7
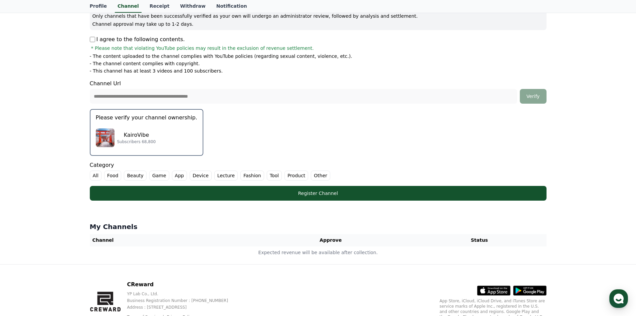
scroll to position [100, 0]
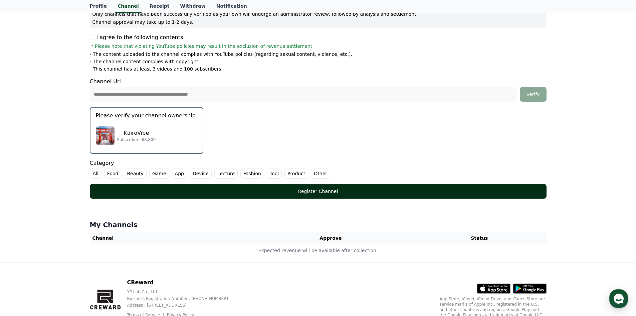
click at [300, 194] on button "Register Channel" at bounding box center [318, 191] width 457 height 15
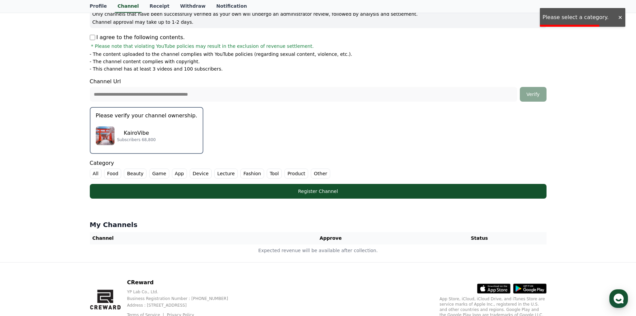
click at [95, 174] on label "All" at bounding box center [96, 173] width 12 height 10
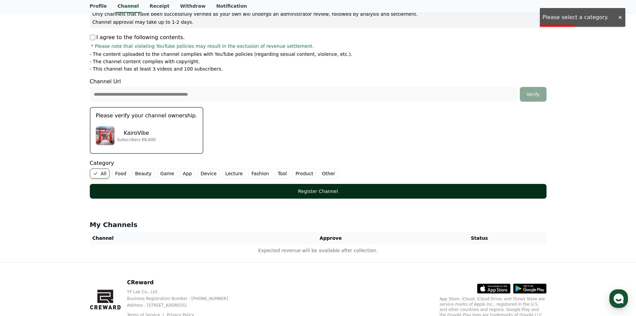
click at [212, 189] on div "Register Channel" at bounding box center [318, 191] width 430 height 7
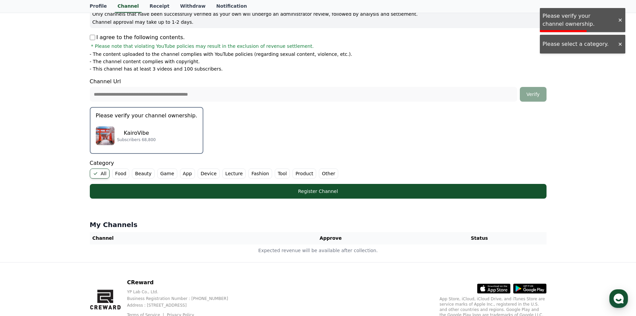
click at [152, 134] on div "KairoVibe Subscribers 68,800" at bounding box center [147, 135] width 102 height 27
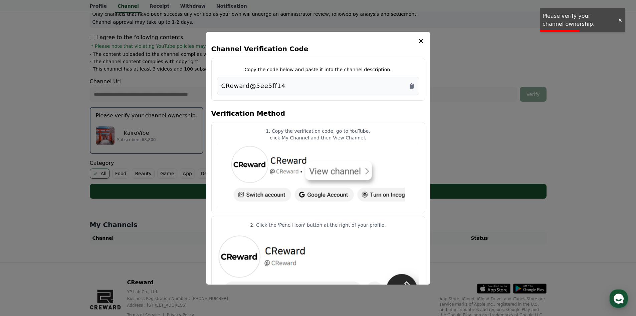
click at [136, 114] on button "close modal" at bounding box center [318, 158] width 636 height 316
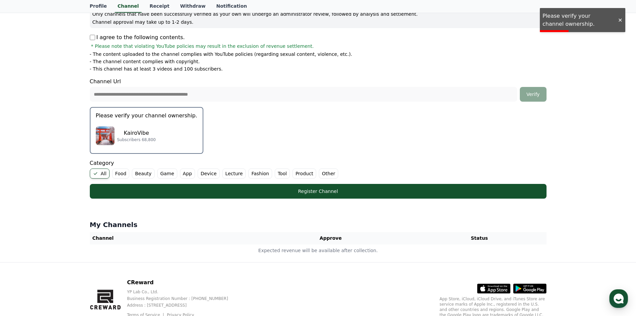
click at [137, 129] on div "KairoVibe Subscribers 68,800" at bounding box center [147, 135] width 102 height 27
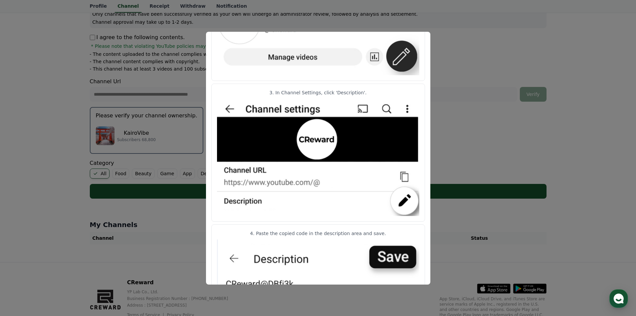
scroll to position [294, 0]
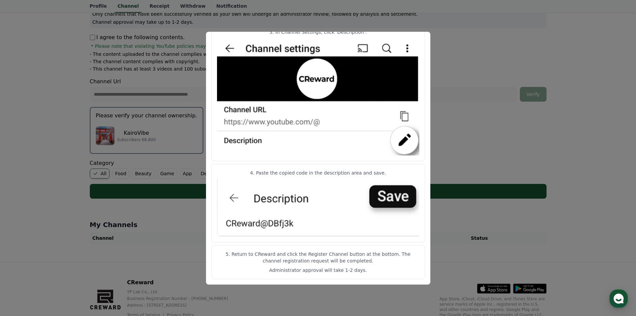
click at [239, 139] on img "modal" at bounding box center [318, 96] width 202 height 117
click at [269, 223] on img "modal" at bounding box center [318, 208] width 202 height 58
drag, startPoint x: 302, startPoint y: 172, endPoint x: 381, endPoint y: 173, distance: 78.8
click at [378, 173] on p "4. Paste the copied code in the description area and save." at bounding box center [318, 172] width 202 height 7
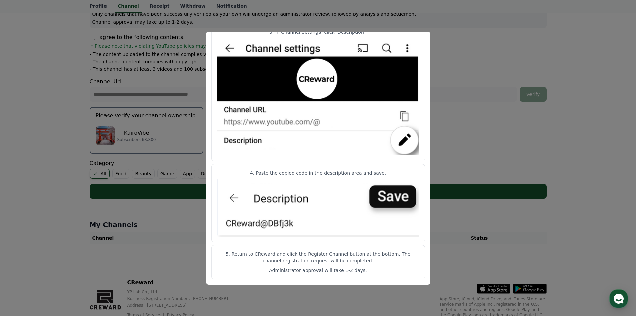
click at [381, 173] on p "4. Paste the copied code in the description area and save." at bounding box center [318, 172] width 202 height 7
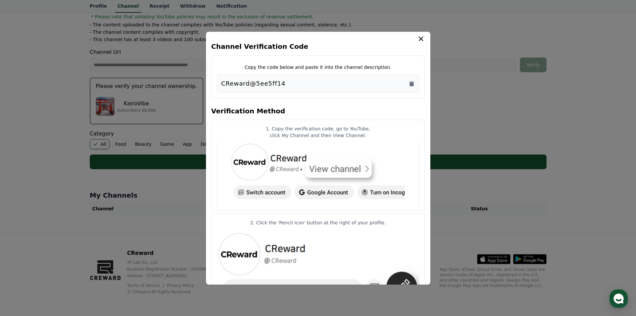
scroll to position [0, 0]
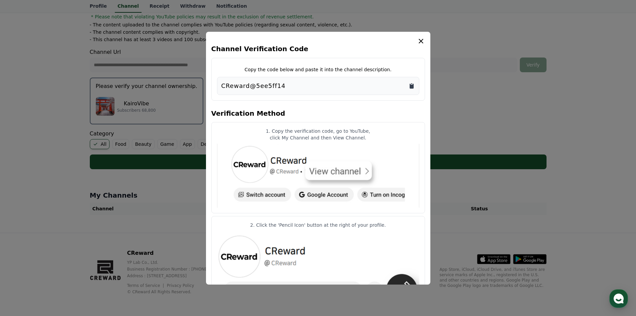
click at [413, 86] on icon "Copy to clipboard" at bounding box center [412, 85] width 4 height 5
click at [412, 85] on icon "Copy to clipboard" at bounding box center [412, 85] width 4 height 5
click at [422, 40] on icon "modal" at bounding box center [421, 41] width 5 height 5
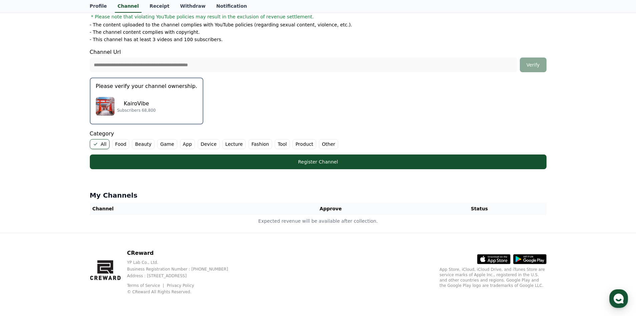
drag, startPoint x: 337, startPoint y: 165, endPoint x: 257, endPoint y: 173, distance: 80.2
click at [307, 185] on div "**********" at bounding box center [318, 75] width 468 height 316
click at [129, 98] on div "KairoVibe Subscribers 68,800" at bounding box center [147, 106] width 102 height 27
click at [125, 117] on div "KairoVibe Subscribers 68,800" at bounding box center [147, 106] width 102 height 27
click at [153, 93] on button "Please verify your channel ownership. KairoVibe Subscribers 68,800" at bounding box center [147, 100] width 114 height 47
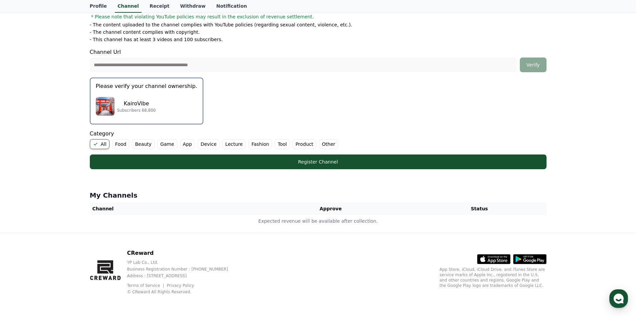
click at [153, 93] on div "KairoVibe Subscribers 68,800" at bounding box center [147, 106] width 102 height 27
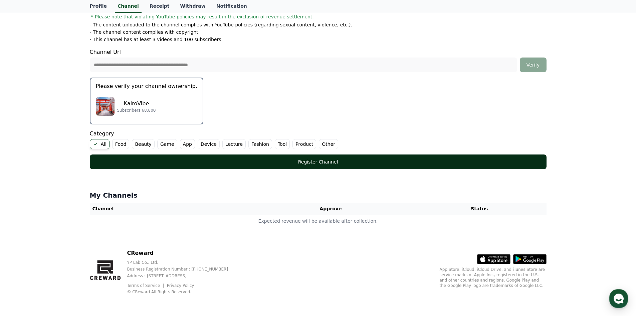
click at [187, 166] on button "Register Channel" at bounding box center [318, 161] width 457 height 15
click at [276, 168] on div "**********" at bounding box center [318, 48] width 462 height 258
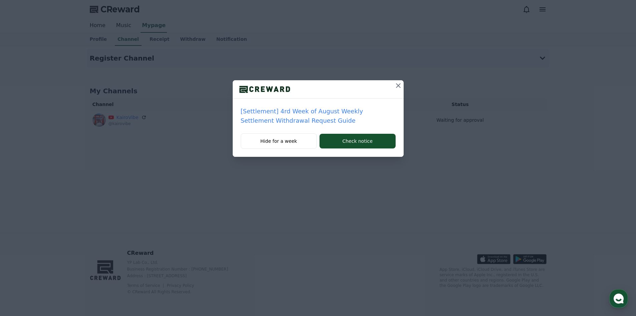
click at [396, 86] on icon at bounding box center [398, 85] width 8 height 8
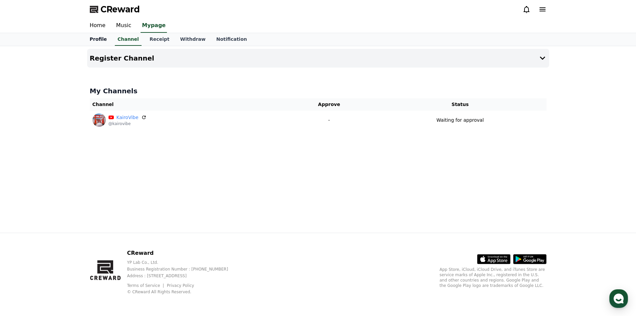
click at [95, 39] on link "Profile" at bounding box center [98, 39] width 28 height 13
select select "**********"
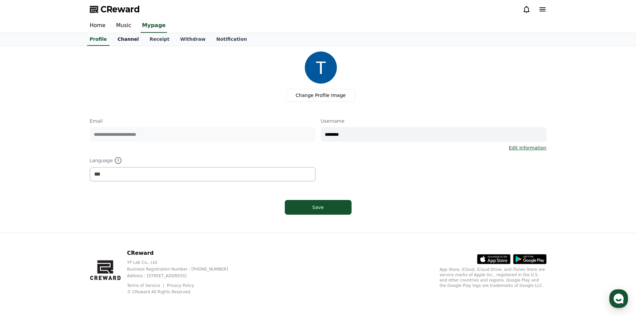
click at [125, 42] on link "Channel" at bounding box center [128, 39] width 32 height 13
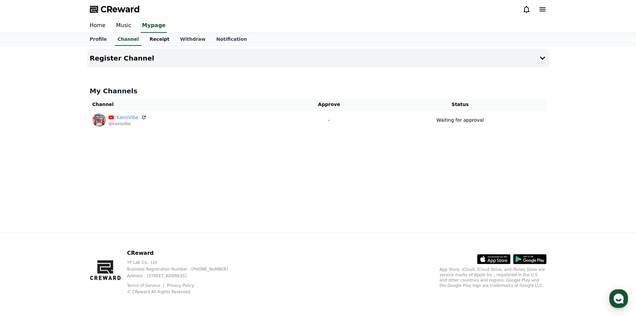
click at [154, 41] on link "Receipt" at bounding box center [159, 39] width 31 height 13
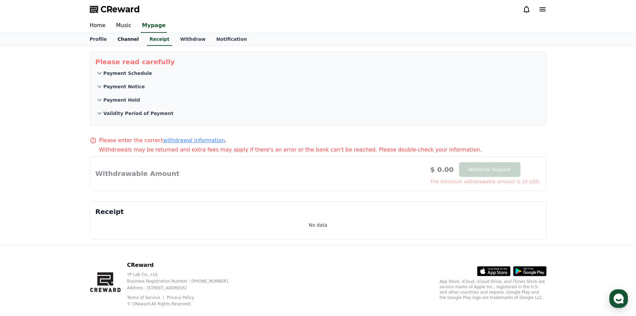
click at [130, 41] on link "Channel" at bounding box center [128, 39] width 32 height 13
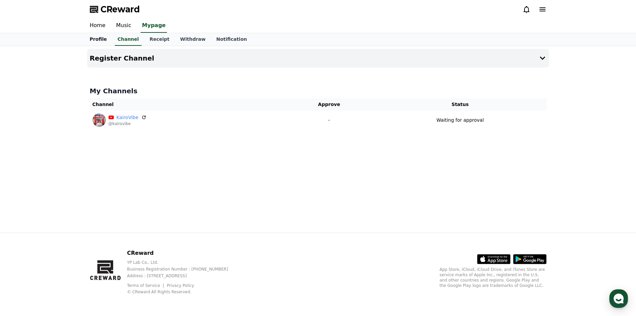
click at [102, 44] on link "Profile" at bounding box center [98, 39] width 28 height 13
select select "**********"
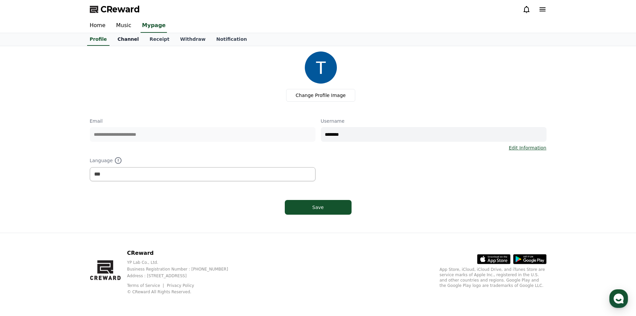
click at [120, 41] on link "Channel" at bounding box center [128, 39] width 32 height 13
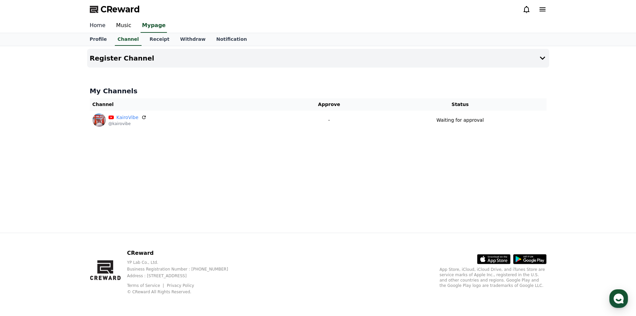
click at [99, 21] on link "Home" at bounding box center [97, 26] width 26 height 14
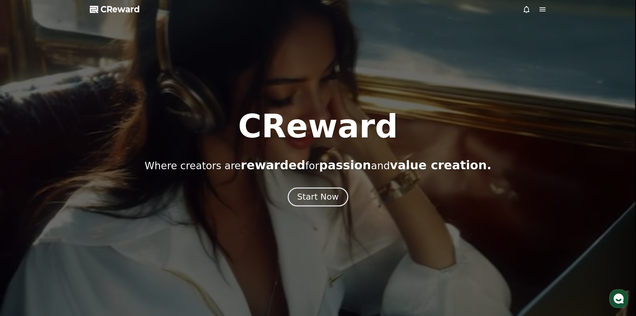
click at [319, 191] on button "Start Now" at bounding box center [318, 196] width 60 height 19
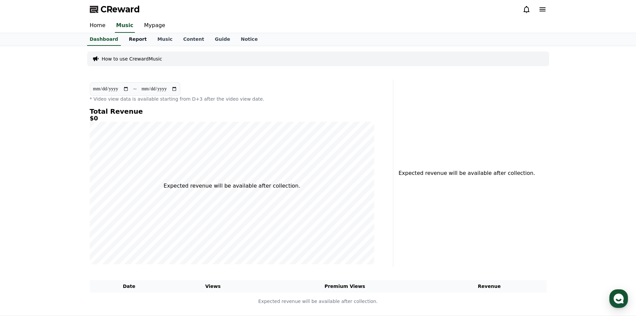
click at [138, 41] on link "Report" at bounding box center [138, 39] width 29 height 13
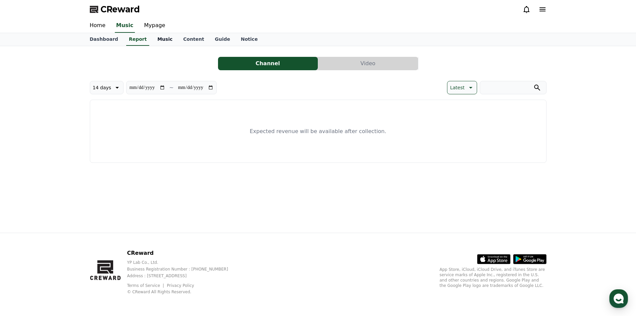
click at [154, 40] on link "Music" at bounding box center [165, 39] width 26 height 13
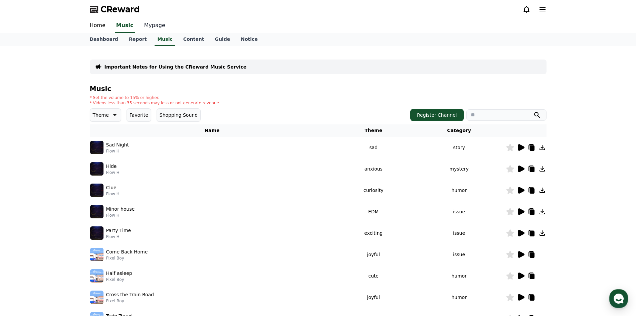
click at [150, 25] on link "Mypage" at bounding box center [155, 26] width 32 height 14
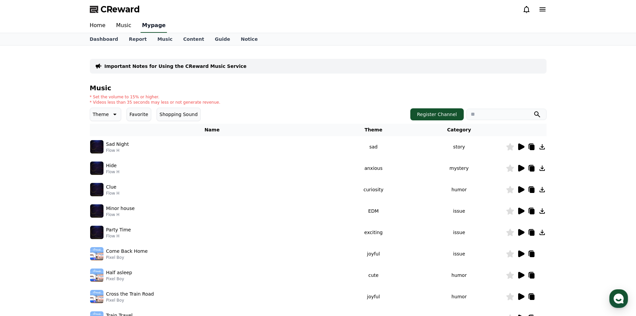
select select "**********"
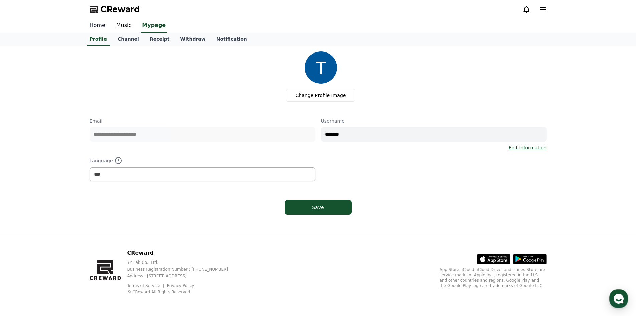
click at [103, 25] on link "Home" at bounding box center [97, 26] width 26 height 14
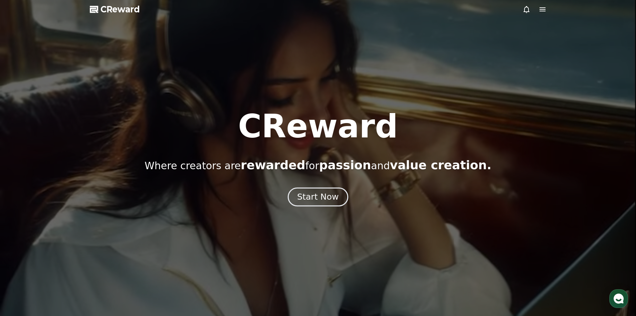
click at [321, 206] on button "Start Now" at bounding box center [318, 196] width 60 height 19
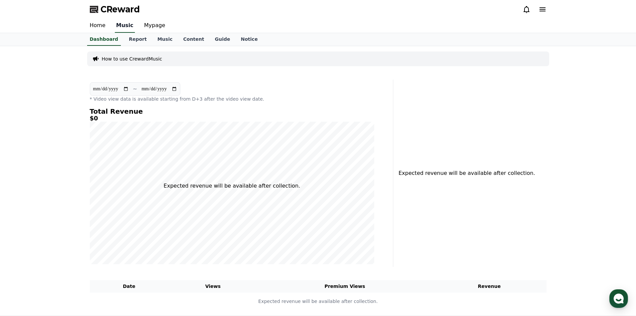
click at [123, 28] on link "Music" at bounding box center [125, 26] width 20 height 14
click at [132, 42] on link "Report" at bounding box center [138, 39] width 29 height 13
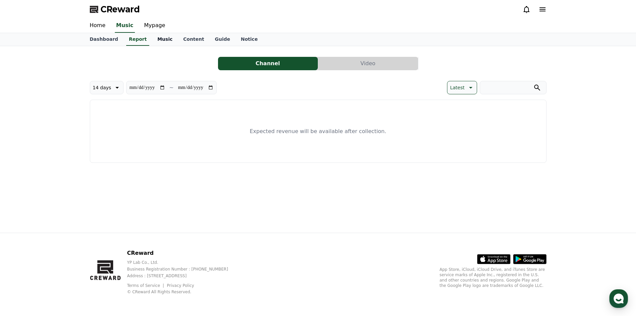
click at [153, 41] on link "Music" at bounding box center [165, 39] width 26 height 13
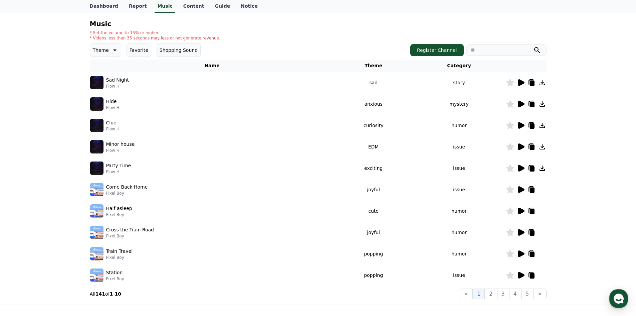
scroll to position [67, 0]
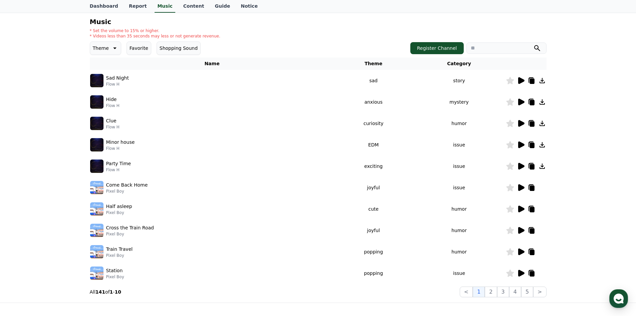
click at [523, 188] on icon at bounding box center [521, 187] width 6 height 7
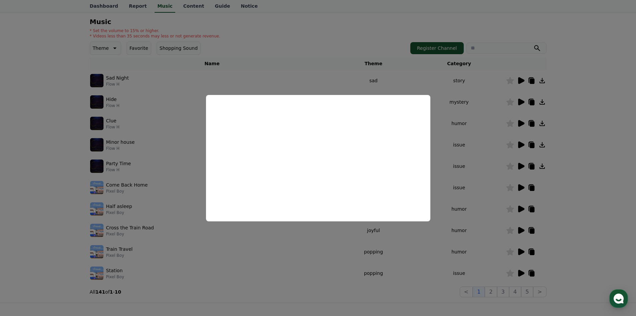
click at [462, 135] on button "close modal" at bounding box center [318, 158] width 636 height 316
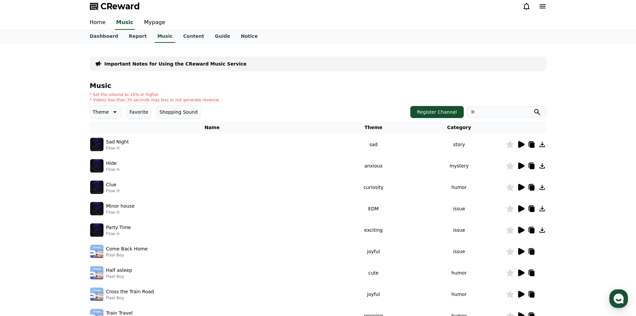
scroll to position [0, 0]
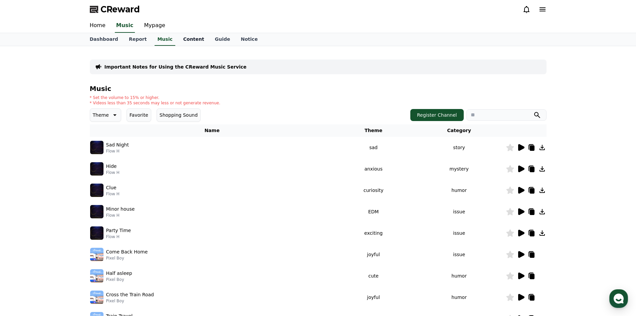
click at [178, 41] on link "Content" at bounding box center [194, 39] width 32 height 13
click at [181, 43] on link "Content" at bounding box center [194, 39] width 26 height 13
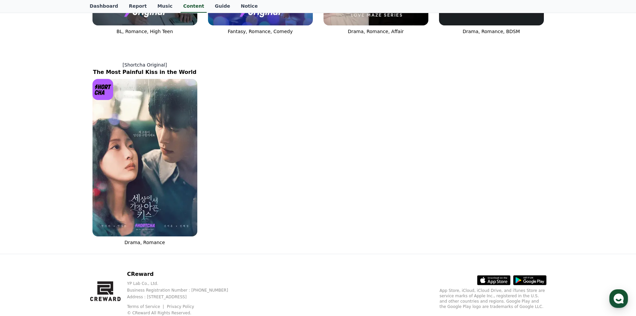
scroll to position [434, 0]
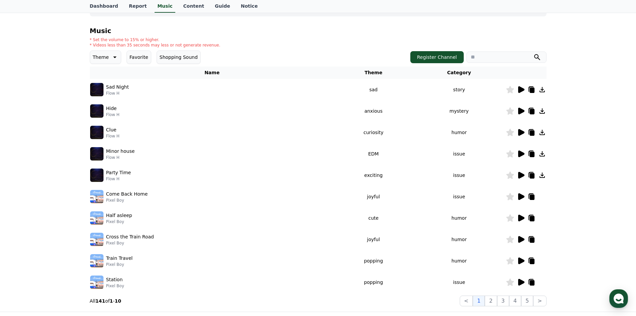
scroll to position [137, 0]
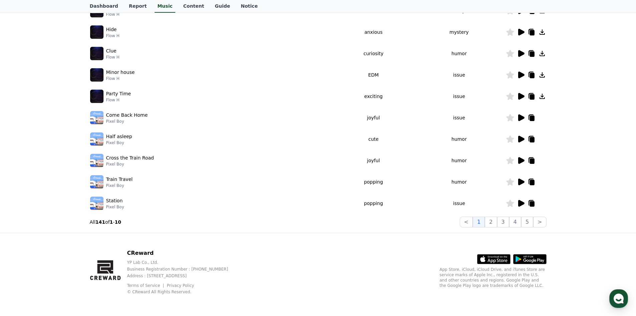
click at [517, 181] on icon at bounding box center [521, 182] width 8 height 8
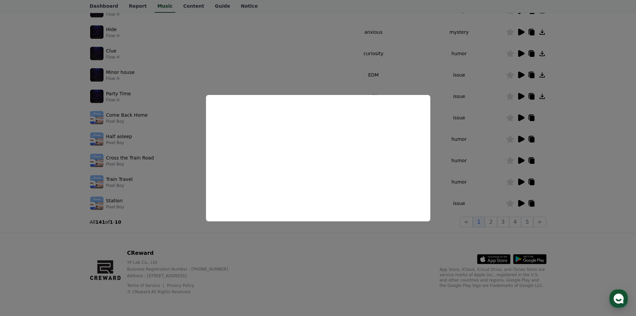
drag, startPoint x: 487, startPoint y: 165, endPoint x: 502, endPoint y: 169, distance: 15.6
click at [487, 165] on button "close modal" at bounding box center [318, 158] width 636 height 316
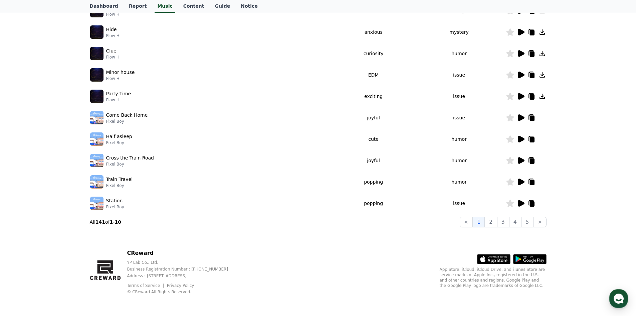
click at [542, 96] on icon at bounding box center [542, 96] width 5 height 5
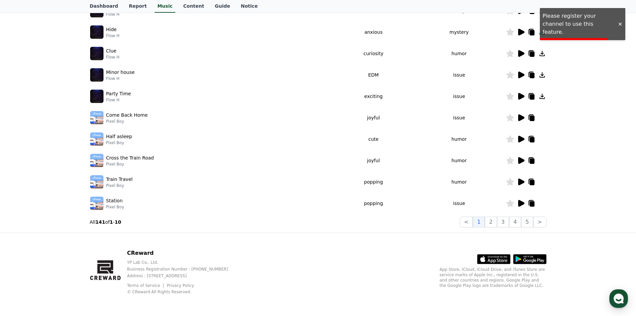
click at [542, 77] on icon at bounding box center [542, 74] width 5 height 5
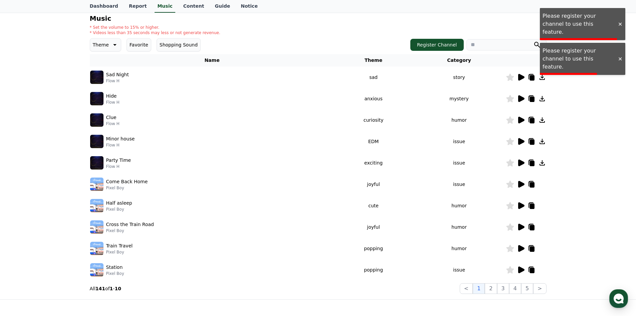
scroll to position [70, 0]
click at [520, 163] on icon at bounding box center [521, 163] width 6 height 7
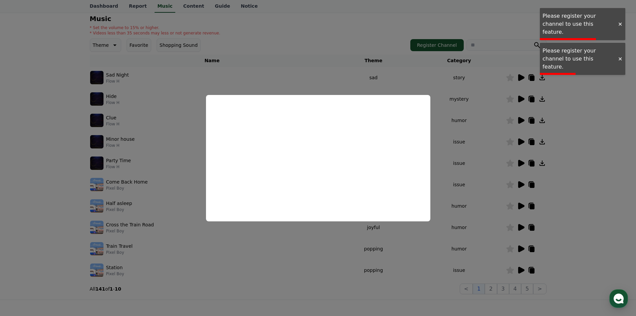
click at [513, 165] on button "close modal" at bounding box center [318, 158] width 636 height 316
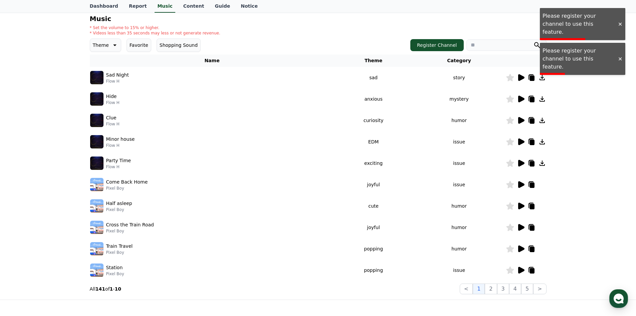
click at [531, 163] on icon at bounding box center [532, 163] width 5 height 5
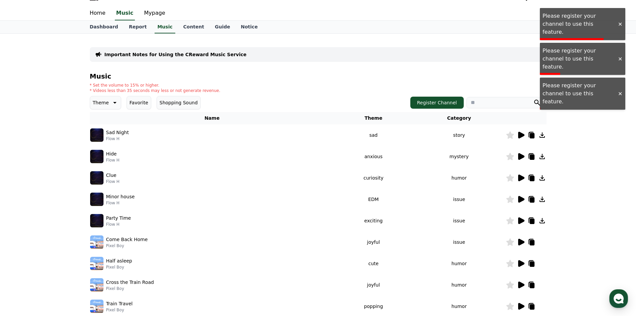
scroll to position [0, 0]
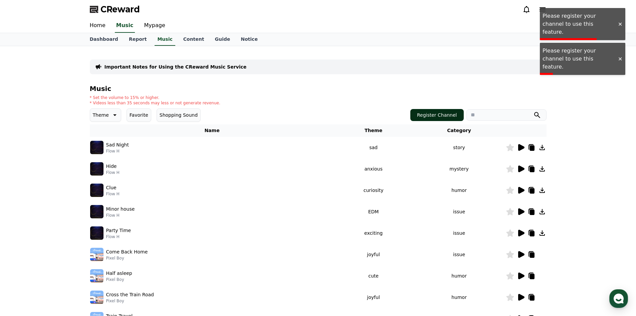
click at [437, 115] on button "Register Channel" at bounding box center [436, 115] width 53 height 12
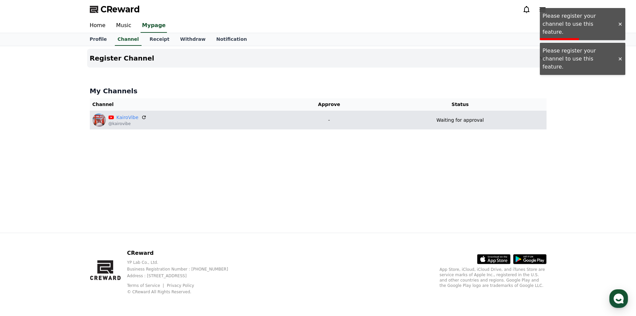
click at [193, 119] on div "KairoVibe @kairovibe" at bounding box center [187, 119] width 189 height 13
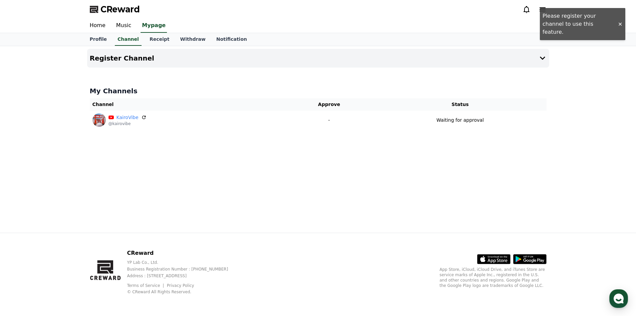
click at [557, 53] on div "Register Channel My Channels Channel Approve Status KairoVibe @kairovibe - Wait…" at bounding box center [318, 139] width 636 height 186
click at [543, 60] on icon at bounding box center [543, 58] width 8 height 8
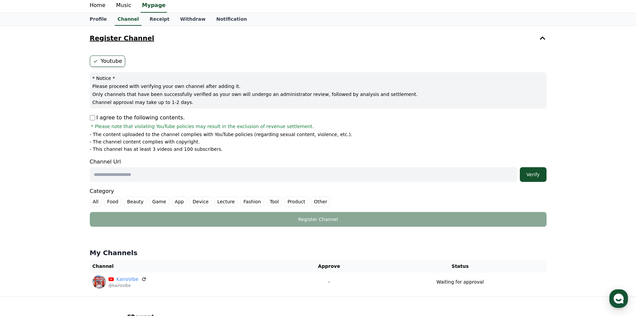
scroll to position [67, 0]
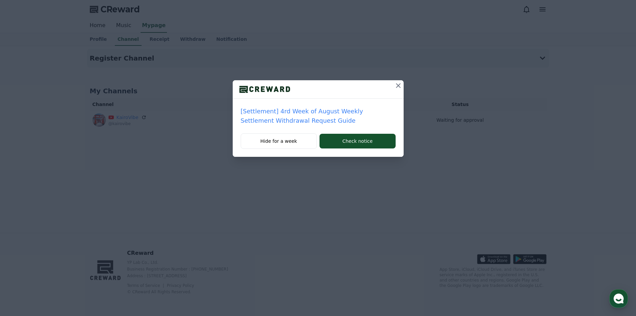
click at [398, 87] on icon at bounding box center [398, 85] width 8 height 8
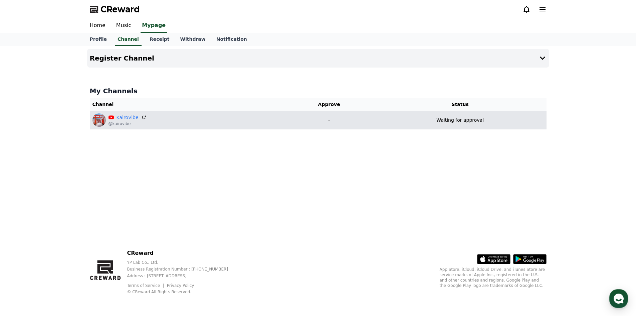
click at [461, 118] on p "Waiting for approval" at bounding box center [459, 120] width 47 height 7
